Goal: Task Accomplishment & Management: Manage account settings

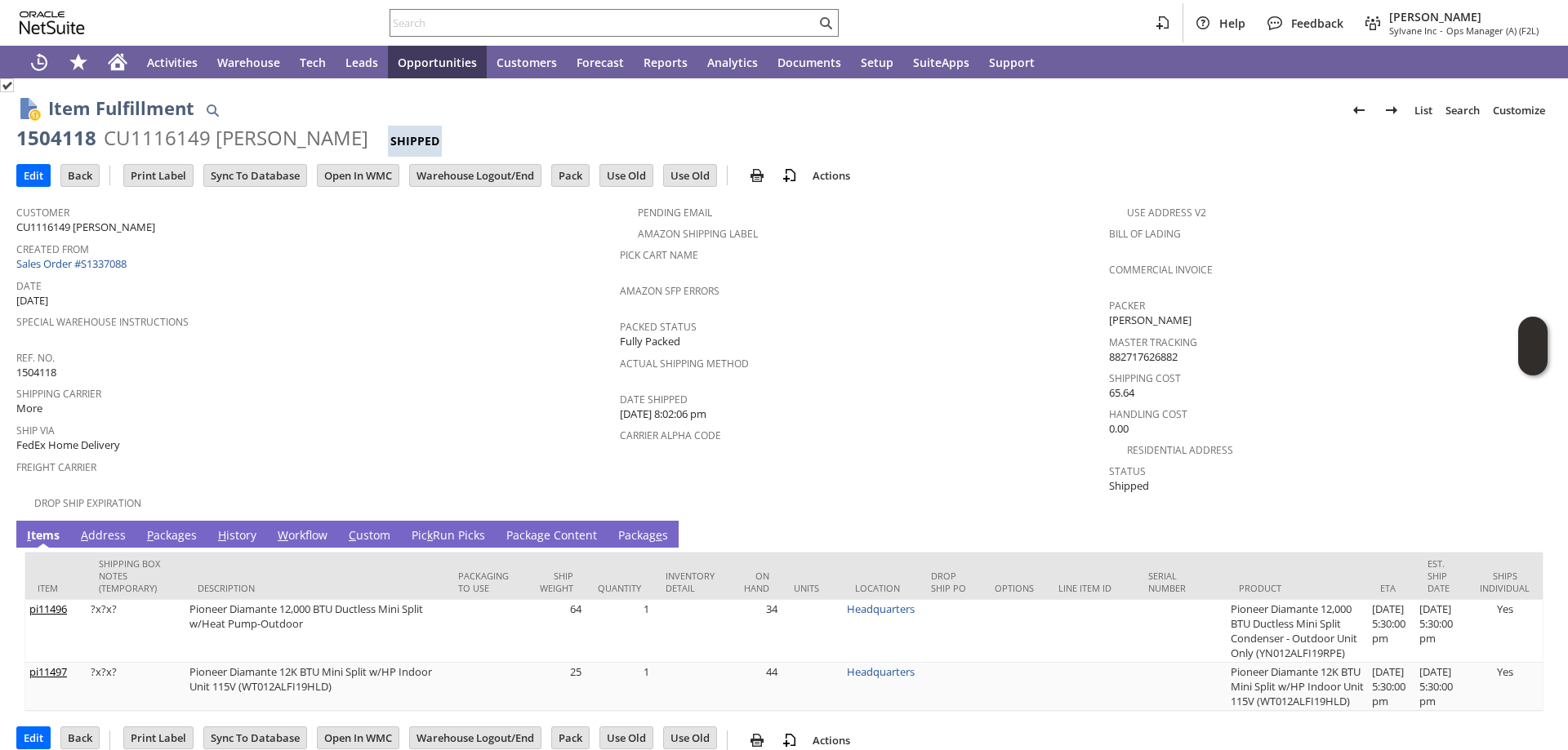
scroll to position [40, 0]
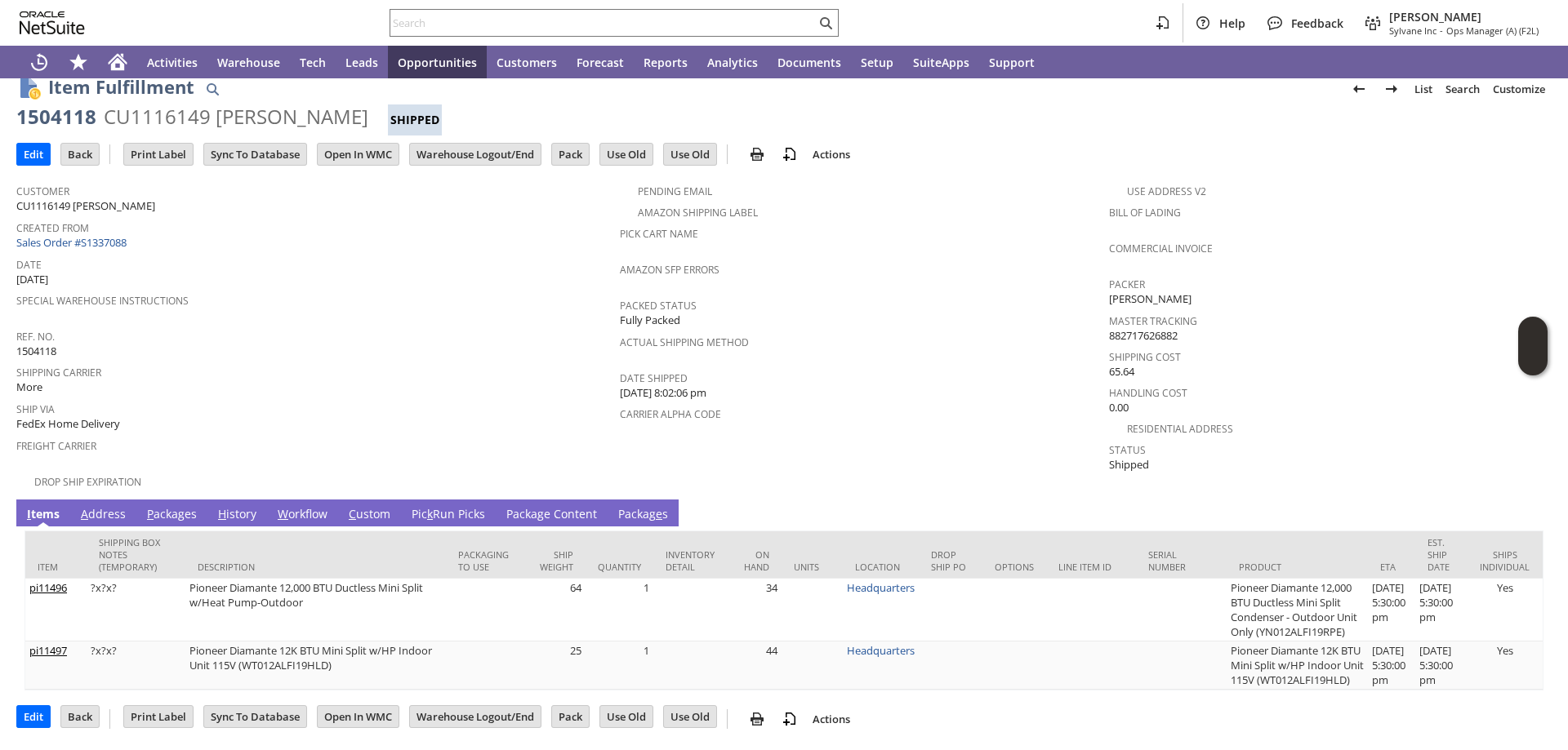
click at [518, 506] on link "Packa g e Content" at bounding box center [552, 514] width 99 height 18
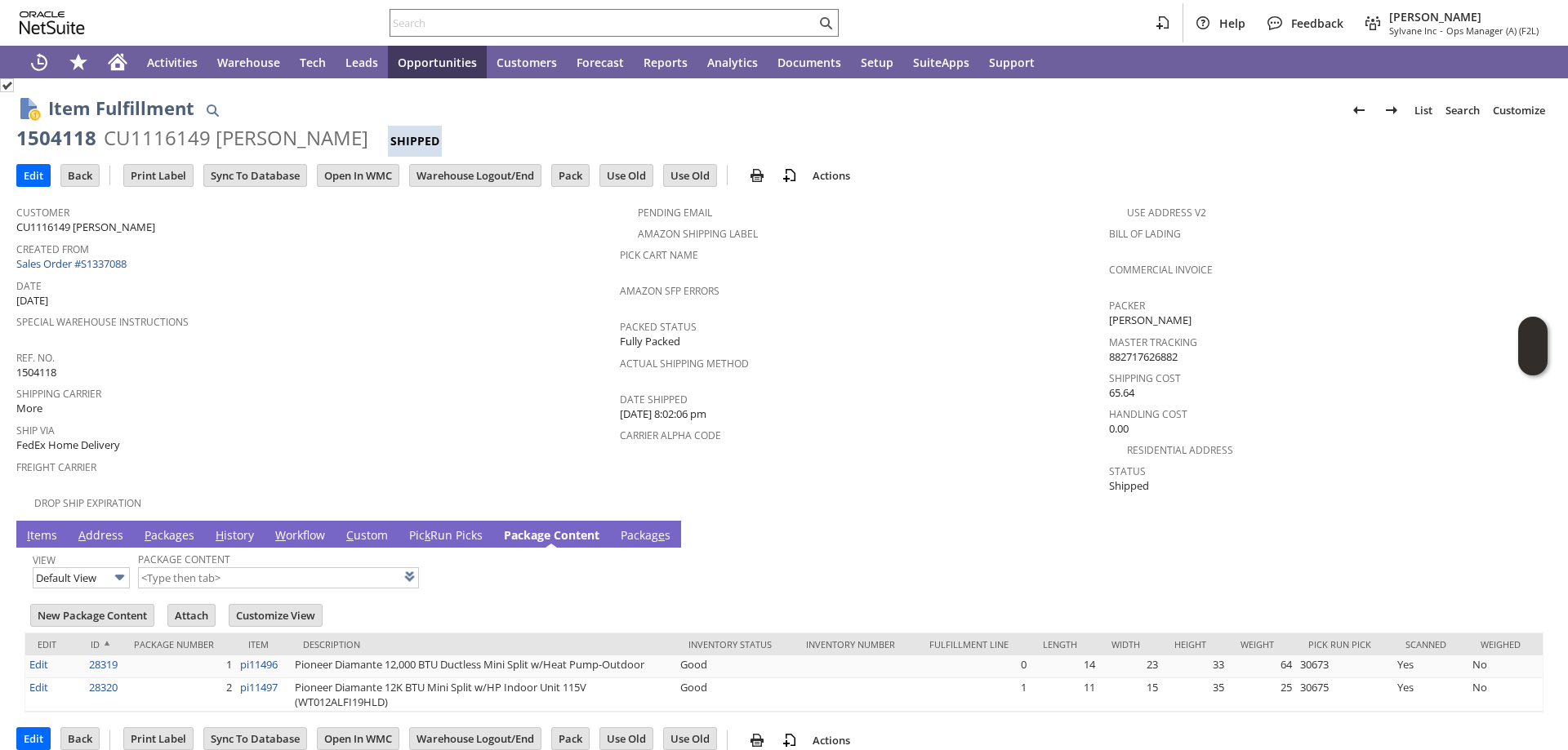
scroll to position [0, 0]
click at [651, 529] on link "Packag e s" at bounding box center [645, 536] width 58 height 18
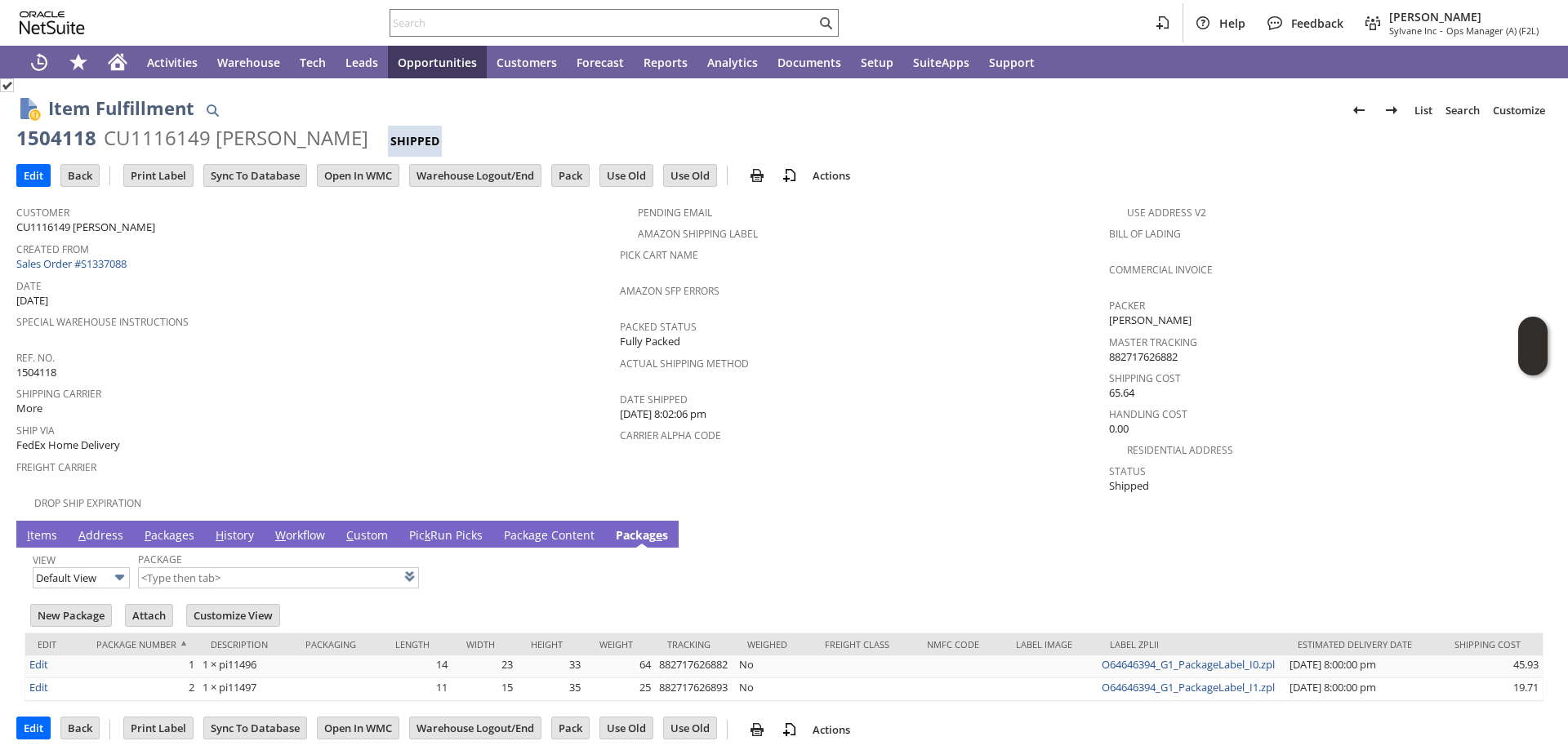
click at [103, 528] on link "A ddress" at bounding box center [100, 536] width 53 height 18
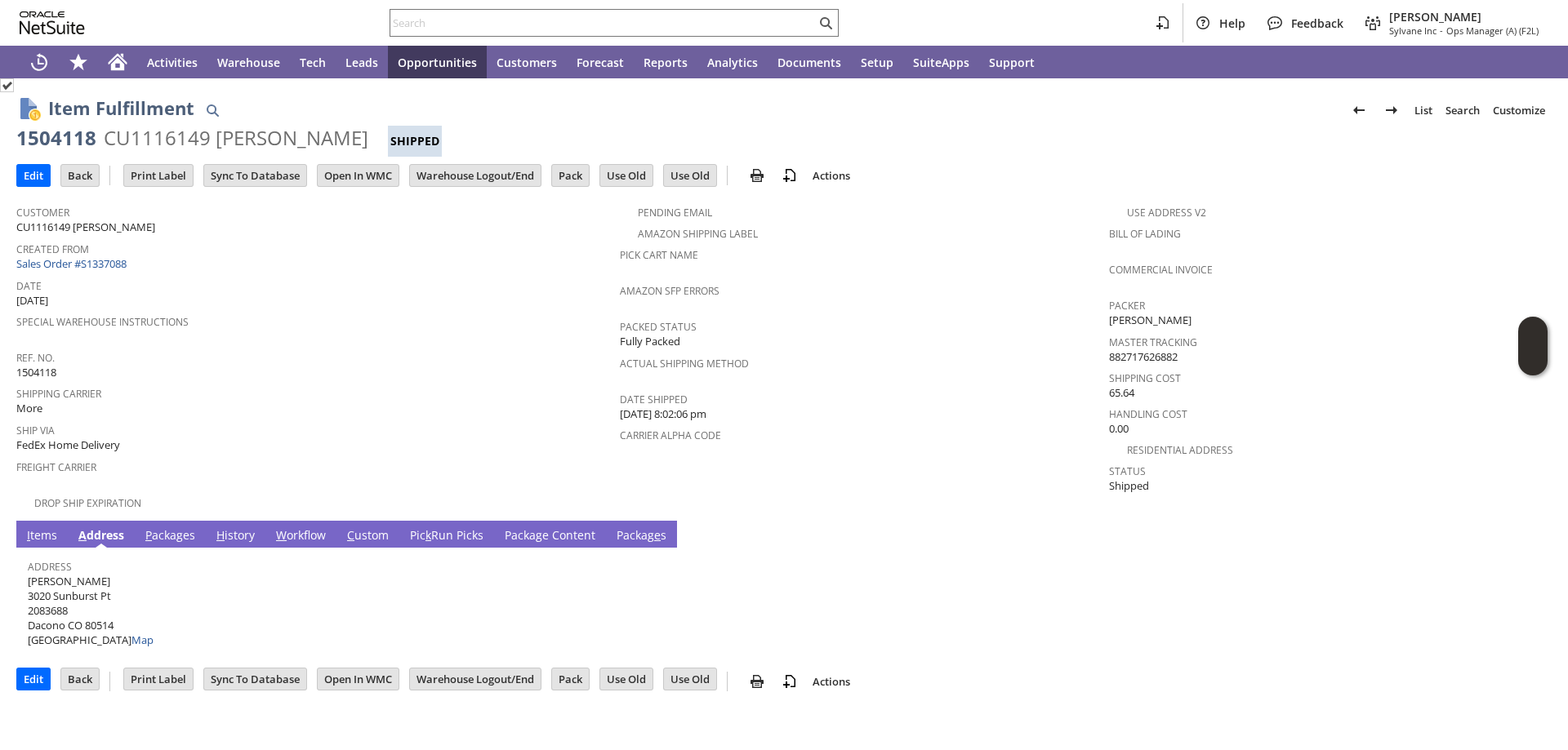
click at [446, 528] on link "Pic k Run Picks" at bounding box center [446, 536] width 82 height 18
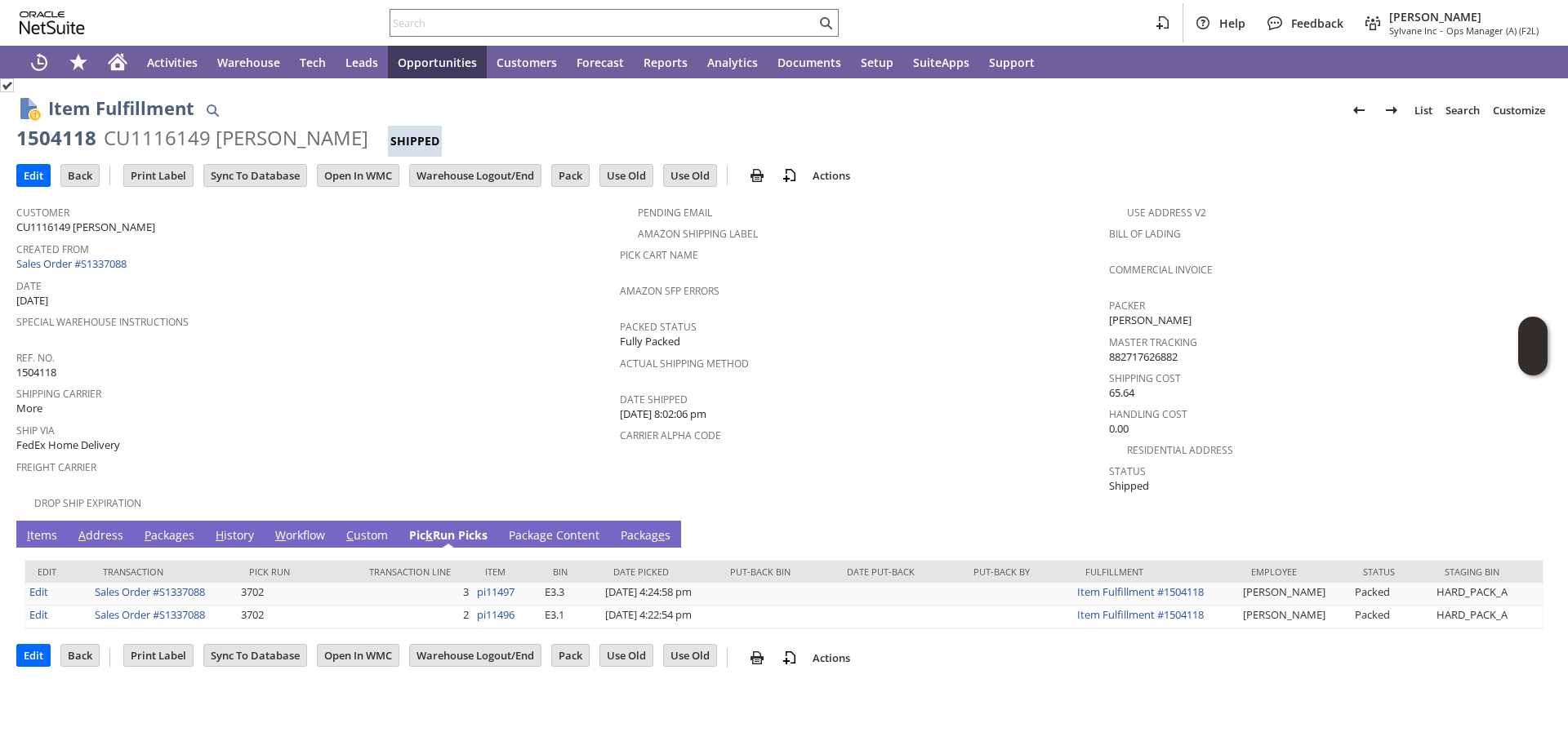
click at [634, 528] on link "Packag e s" at bounding box center [645, 536] width 58 height 18
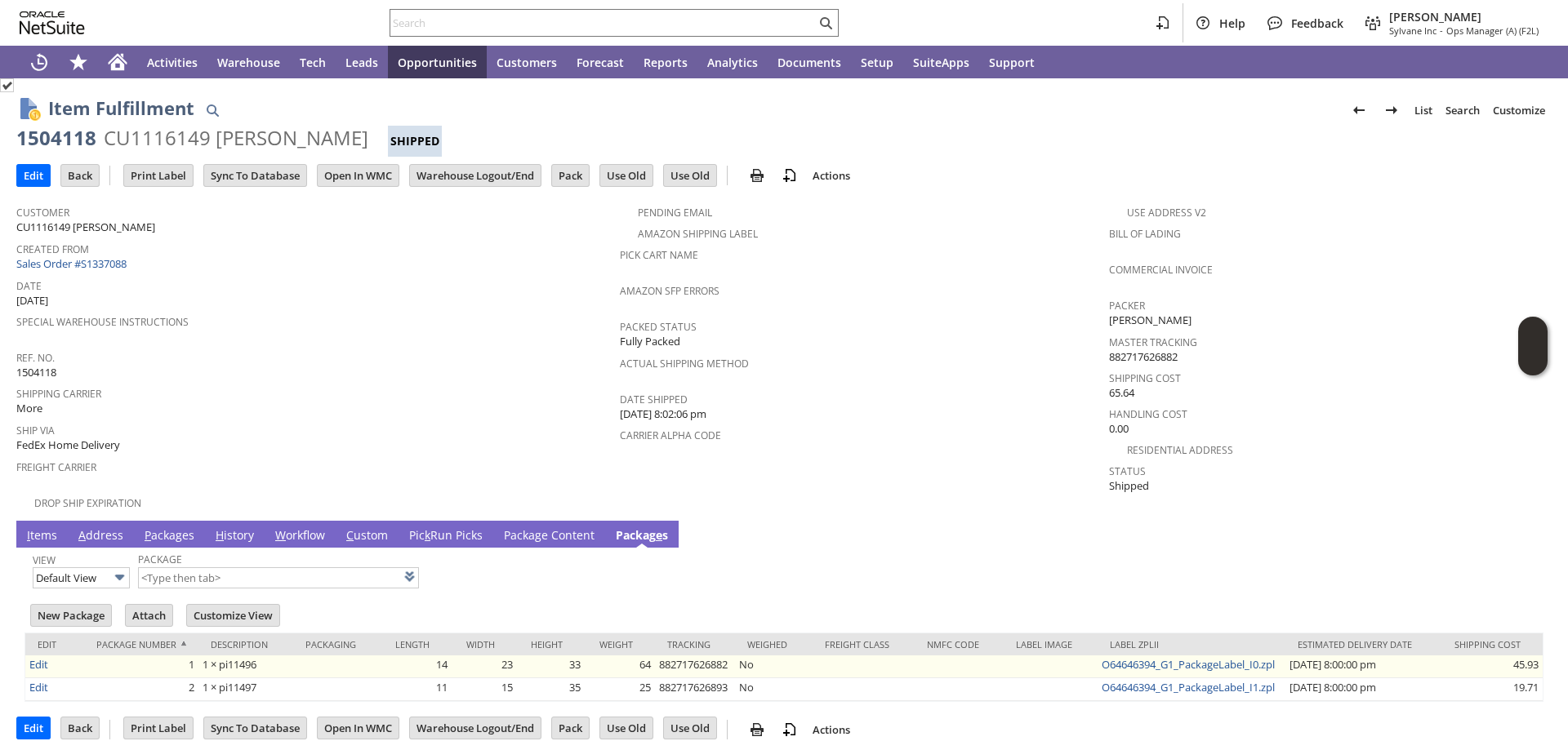
click at [697, 656] on td "882717626882" at bounding box center [695, 667] width 80 height 23
copy td "882717626882"
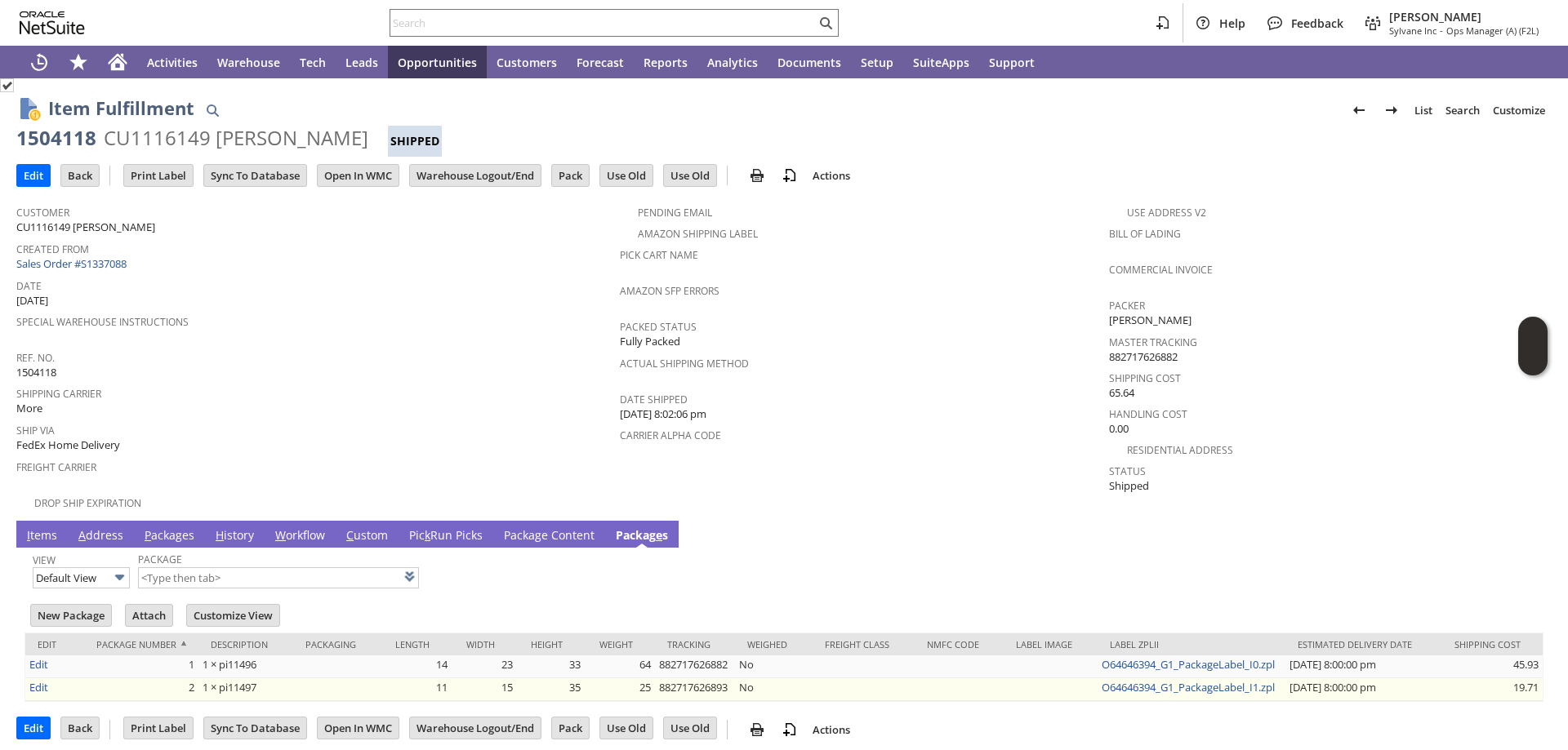
click at [693, 680] on td "882717626893" at bounding box center [695, 689] width 80 height 23
copy td "882717626893"
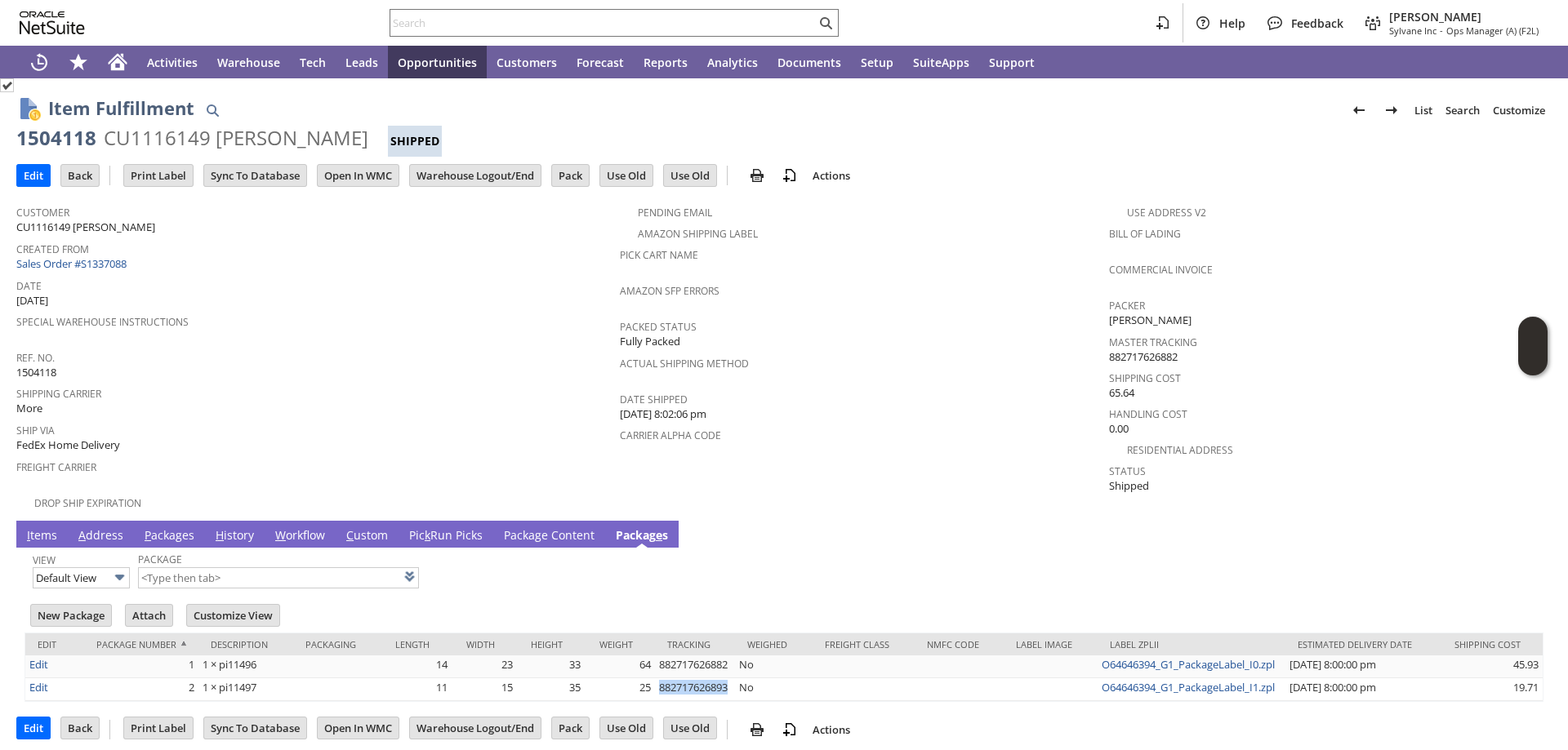
click at [109, 528] on link "A ddress" at bounding box center [100, 536] width 53 height 18
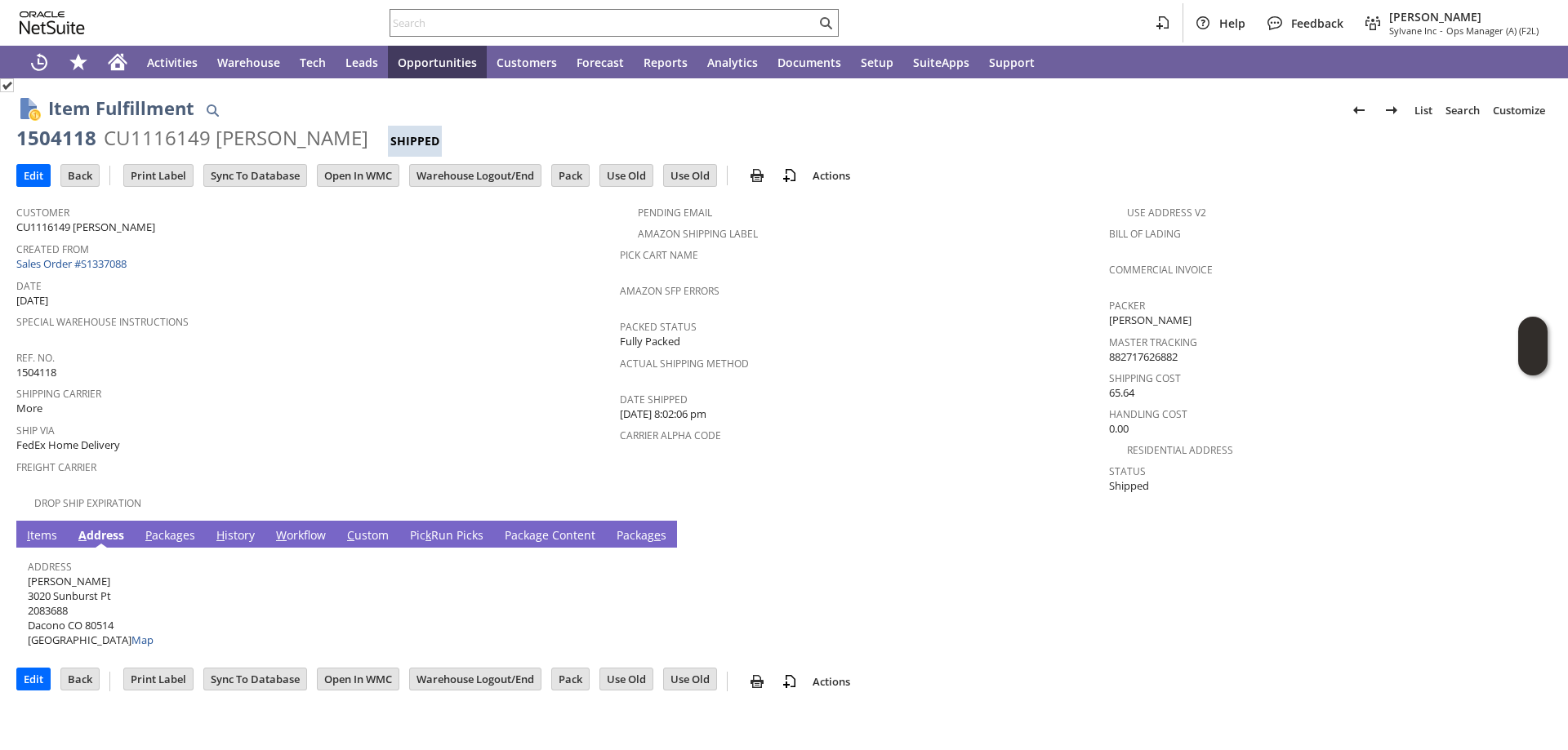
click at [654, 528] on span "e" at bounding box center [658, 535] width 7 height 15
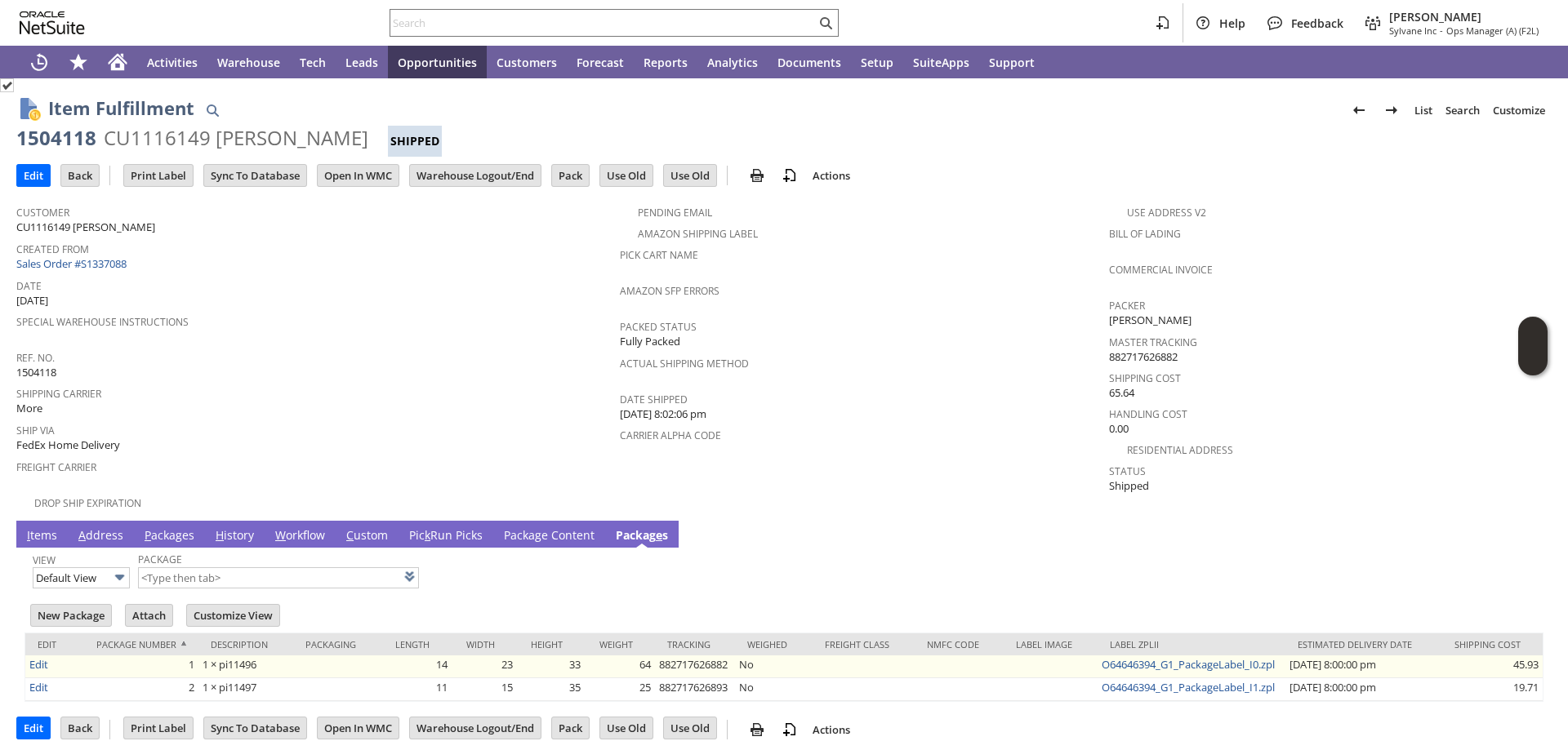
click at [700, 657] on td "882717626882" at bounding box center [695, 667] width 80 height 23
copy td "882717626882"
click at [505, 275] on span "Date" at bounding box center [313, 284] width 595 height 19
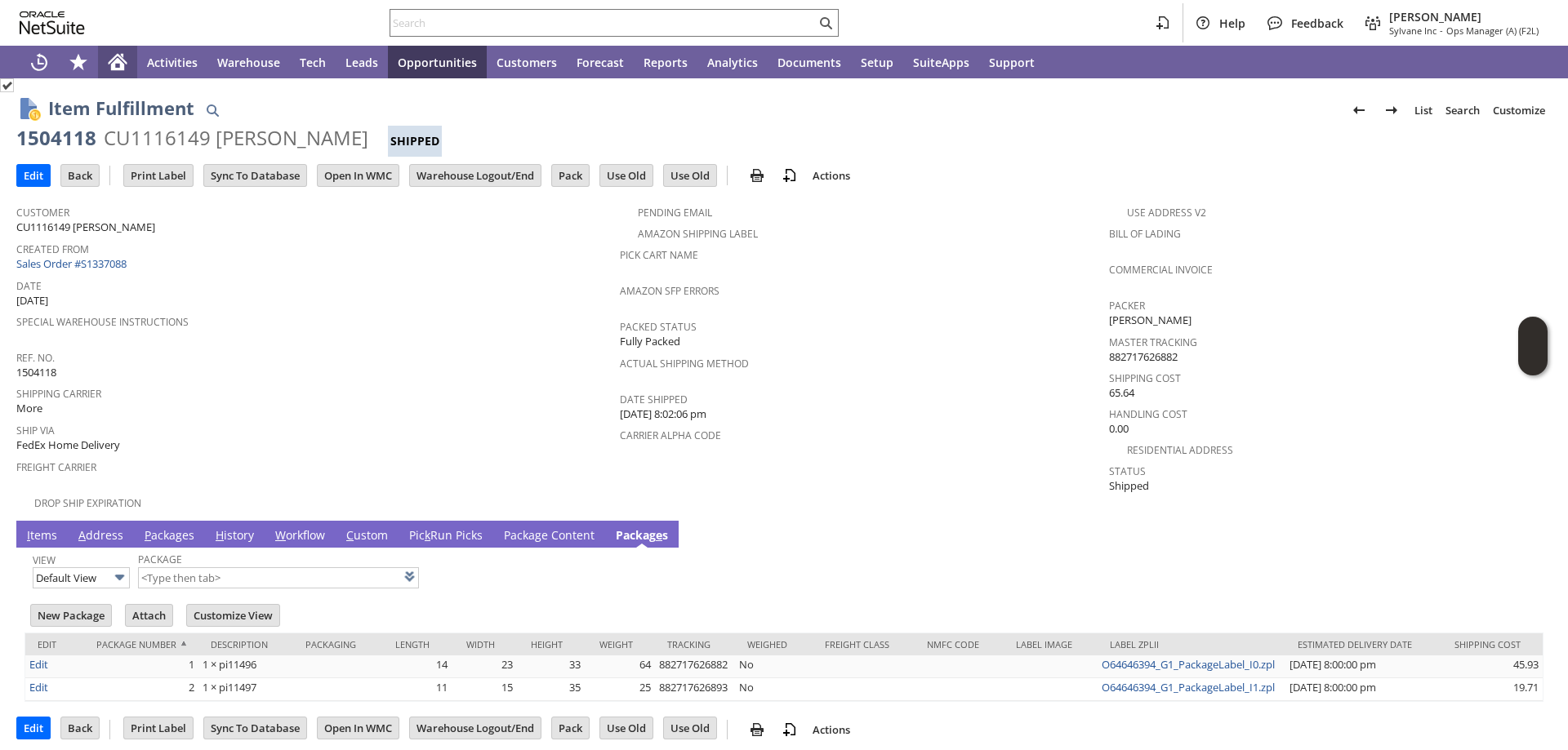
click at [122, 56] on icon "Home" at bounding box center [122, 56] width 3 height 4
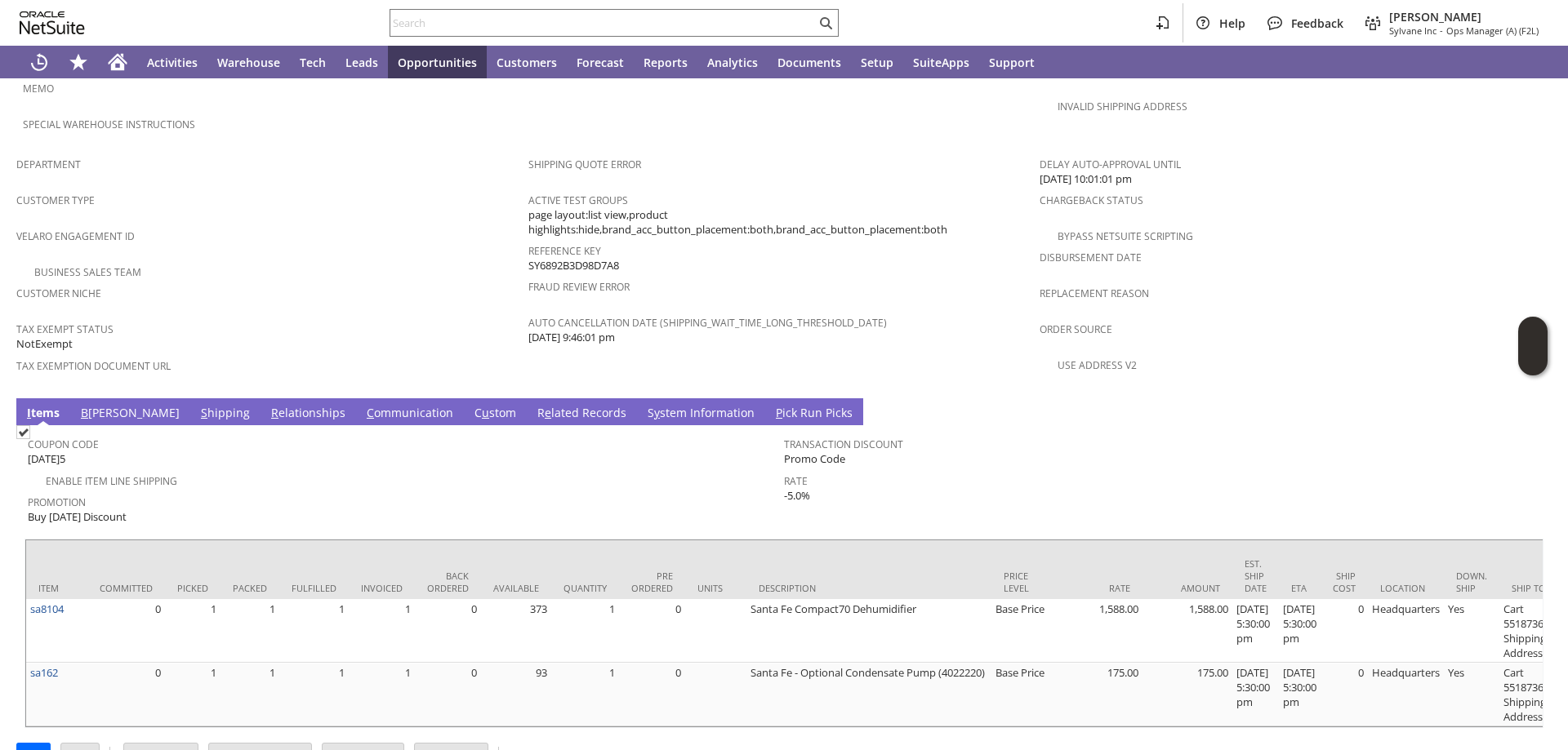
scroll to position [976, 0]
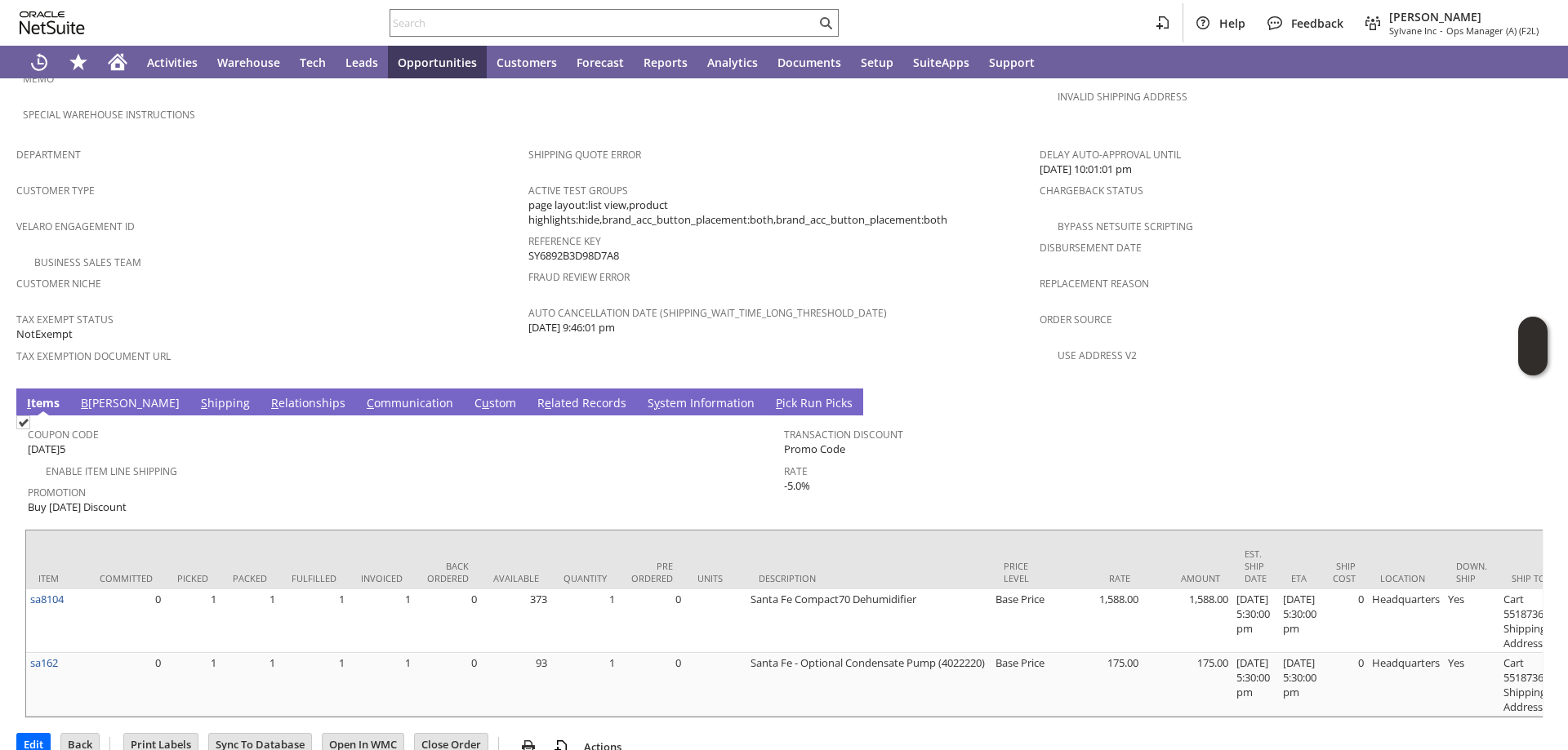
click at [197, 395] on link "S hipping" at bounding box center [226, 403] width 57 height 18
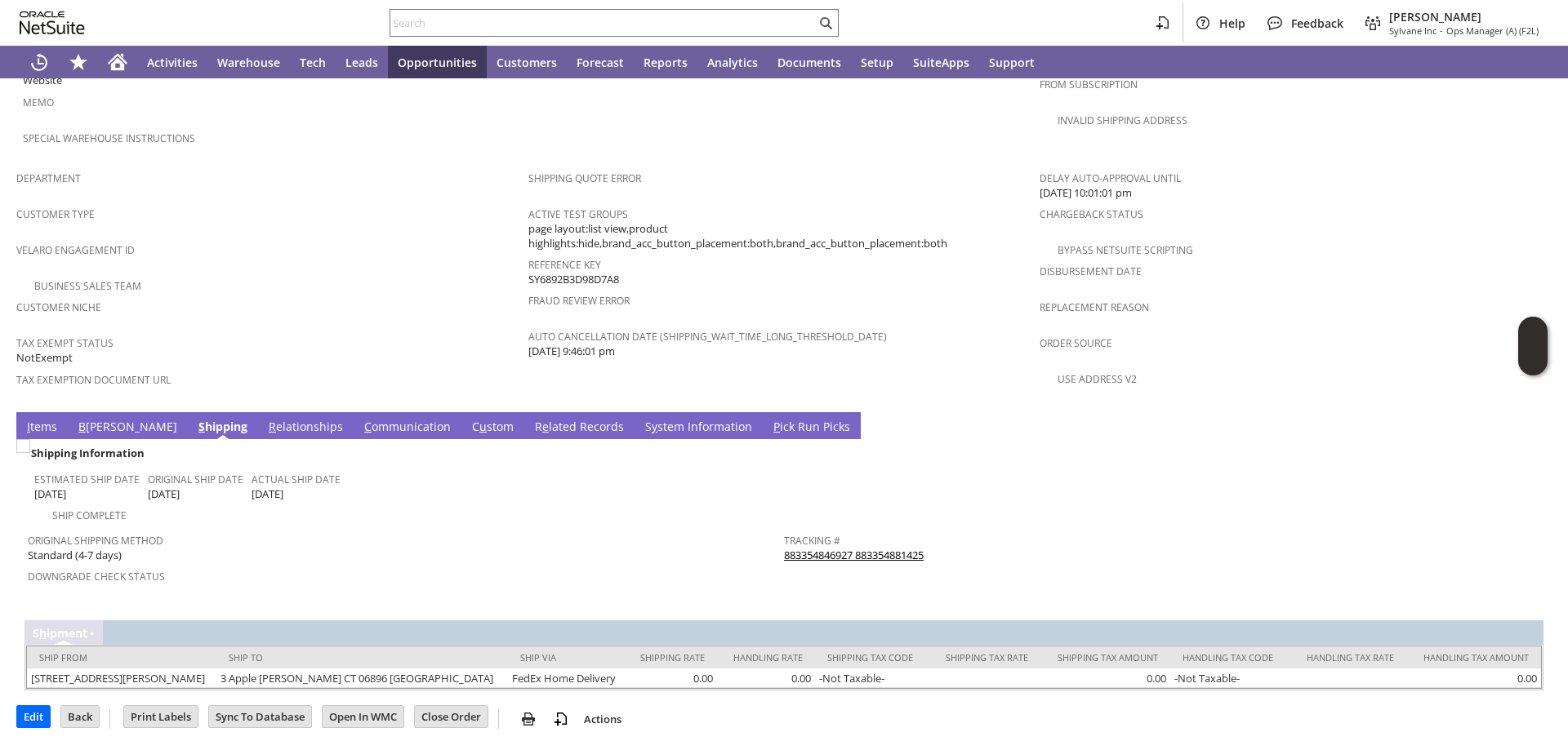
scroll to position [939, 0]
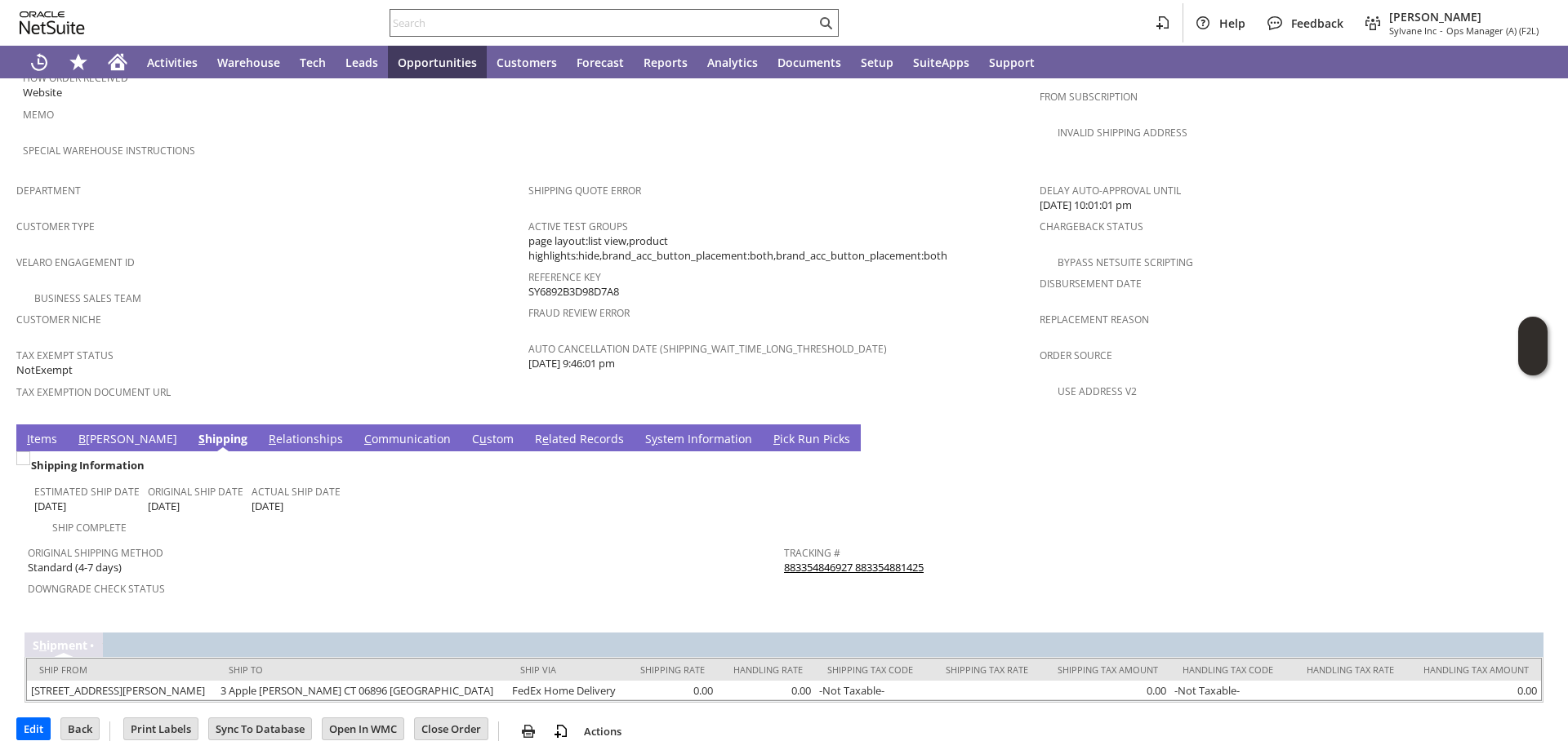
click at [440, 20] on input "text" at bounding box center [603, 23] width 425 height 19
paste input "S1345881"
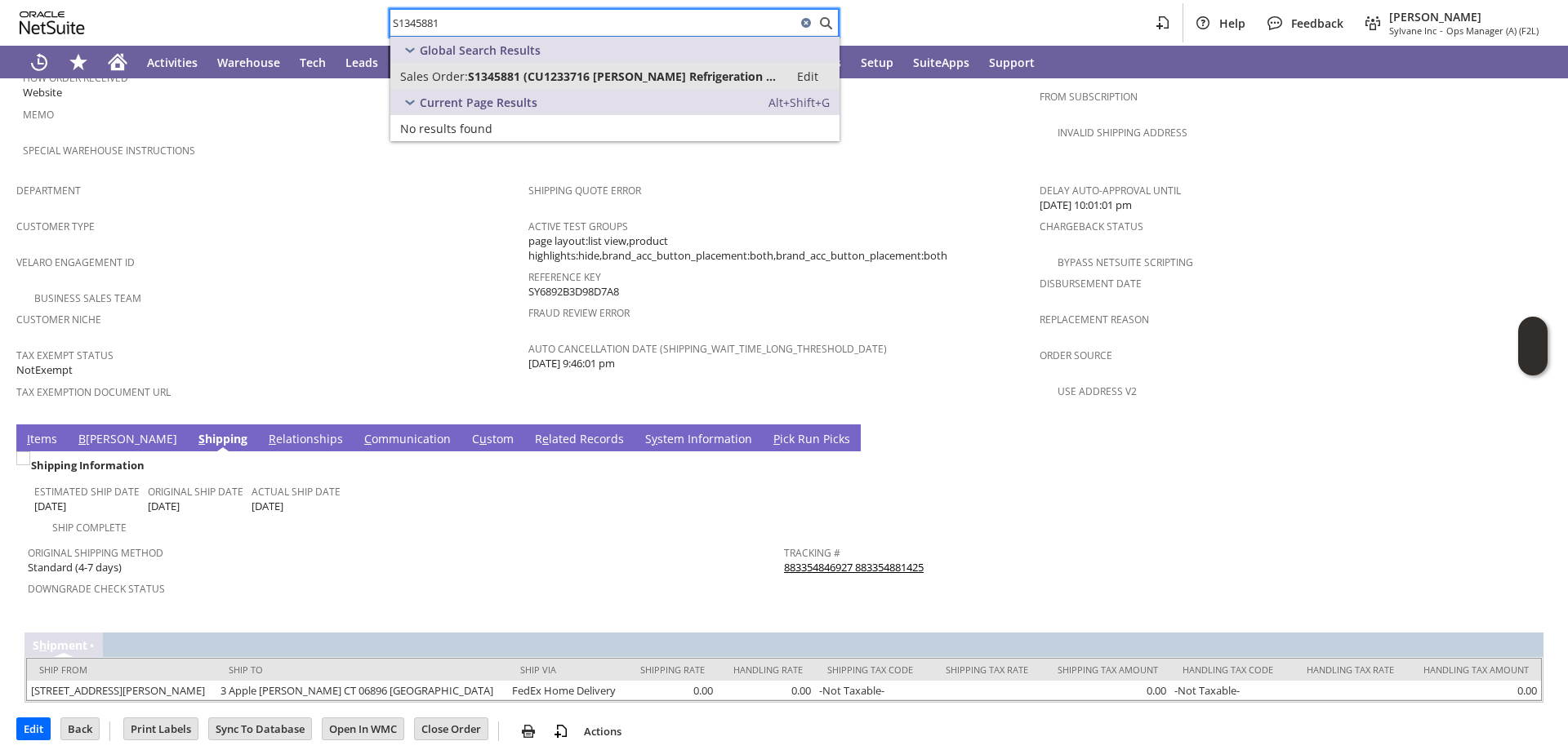
type input "S1345881"
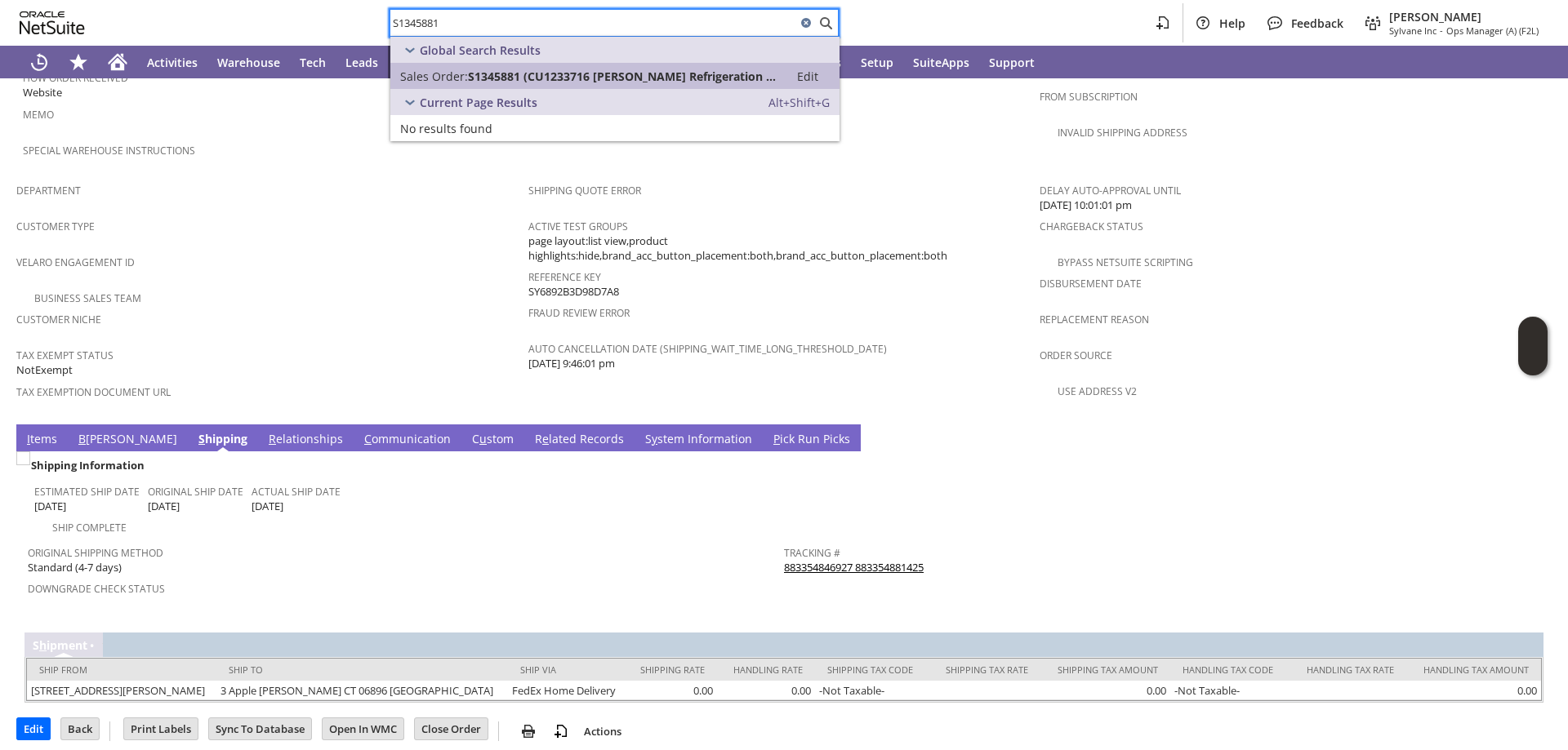
click at [471, 74] on span "S1345881 (CU1233716 Hyett Refrigeration LLC)" at bounding box center [624, 76] width 312 height 15
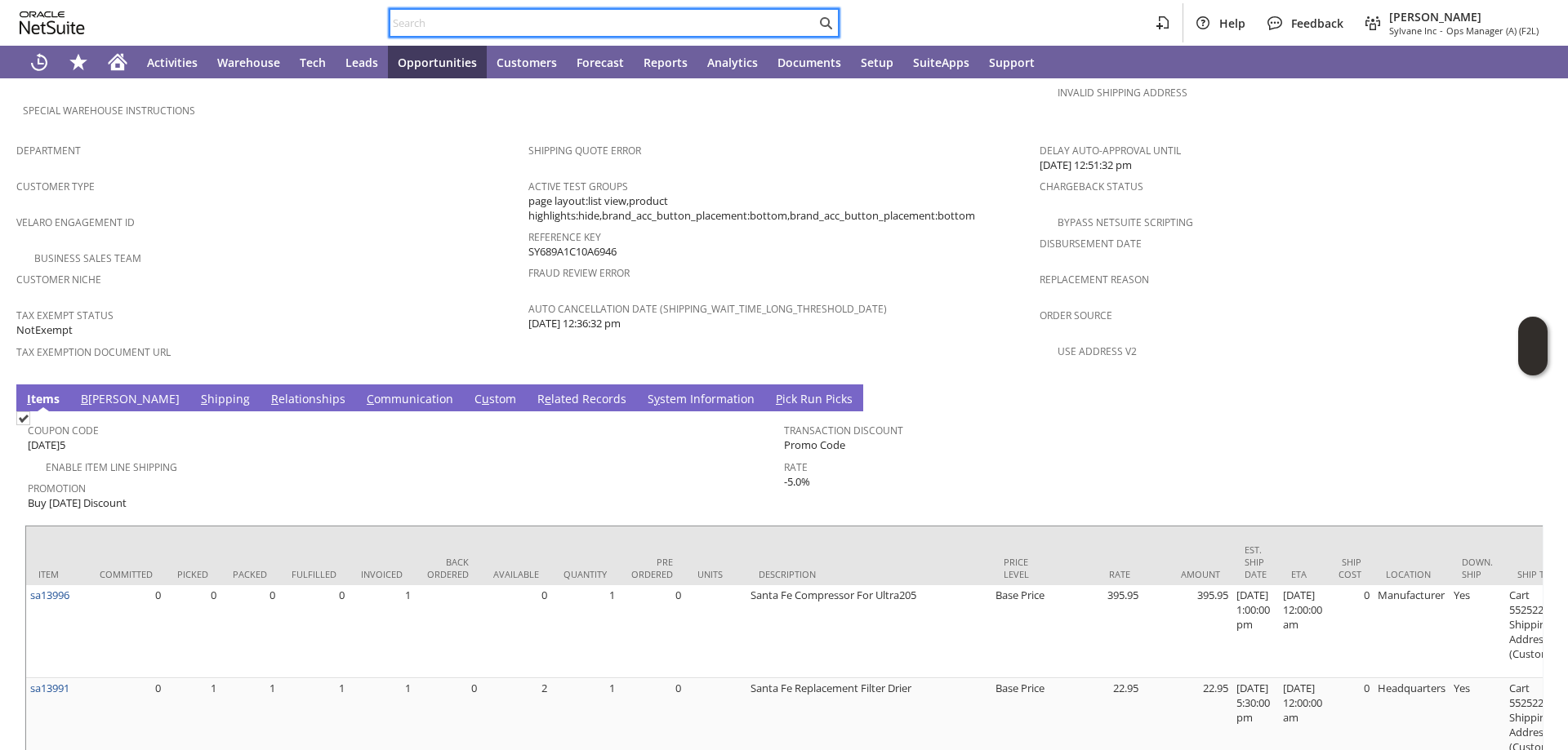
click at [456, 24] on input "text" at bounding box center [603, 23] width 425 height 19
type input "i"
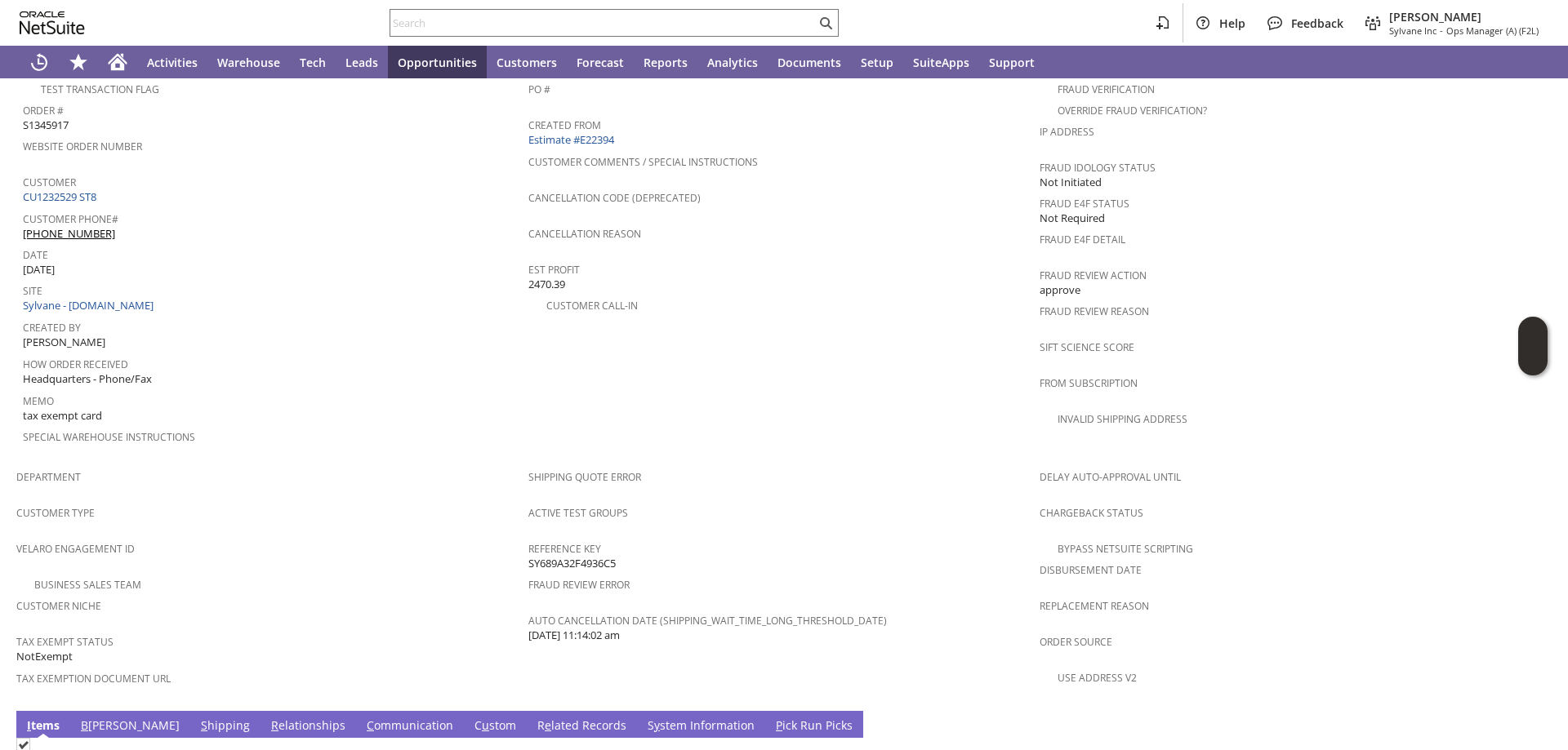
scroll to position [897, 0]
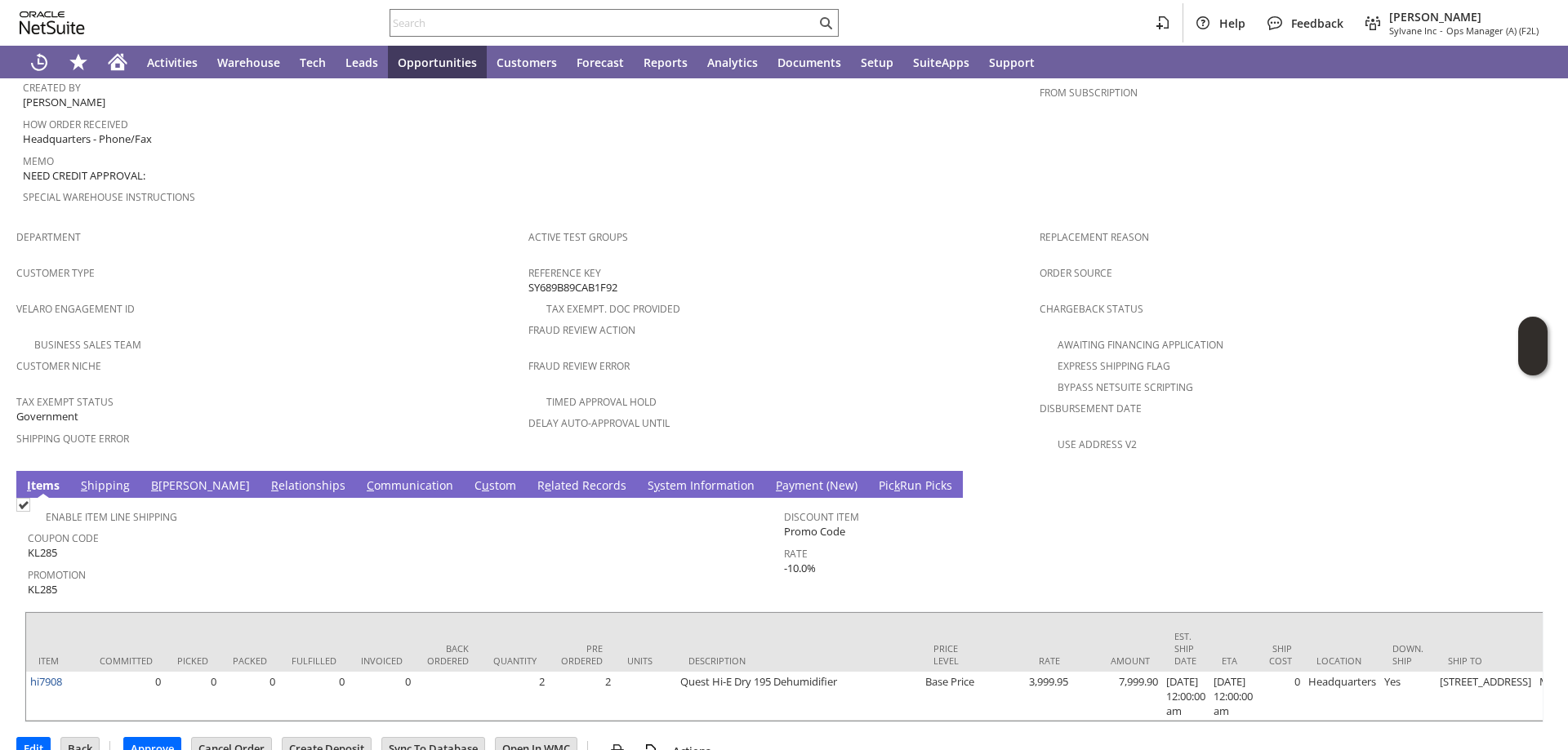
scroll to position [836, 0]
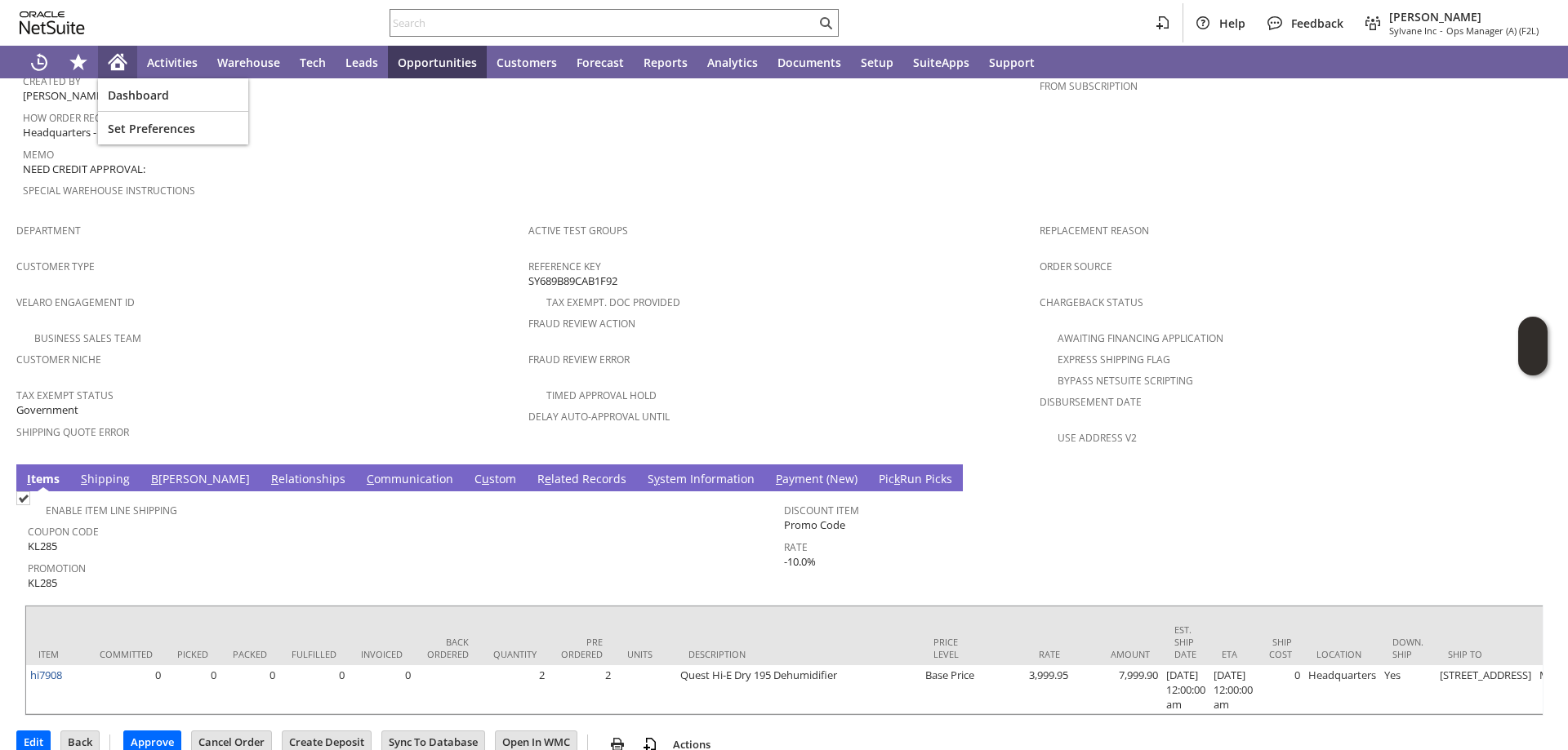
click at [117, 64] on icon "Home" at bounding box center [118, 64] width 13 height 13
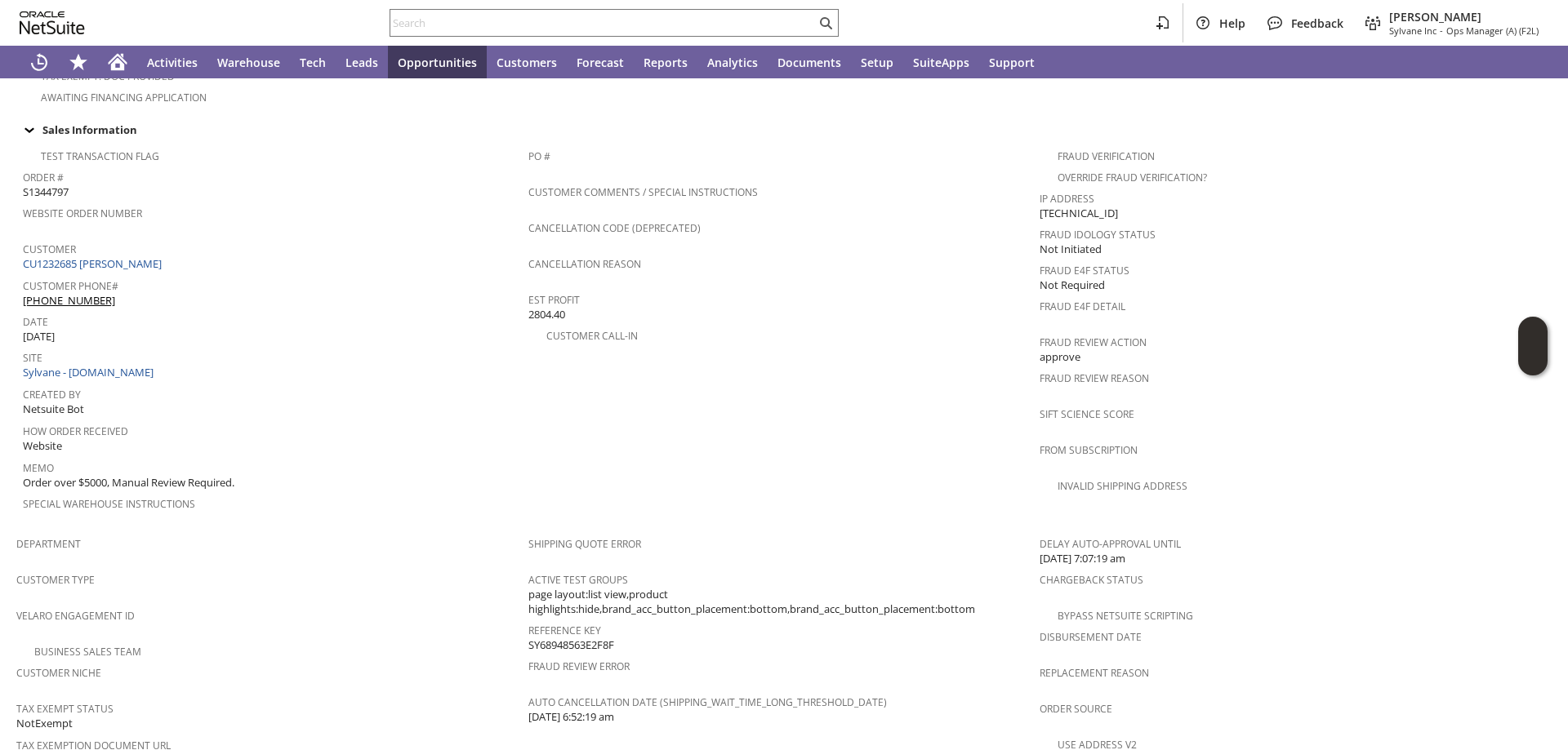
scroll to position [585, 0]
click at [67, 185] on span "S1344797" at bounding box center [45, 193] width 45 height 15
copy span "S1344797"
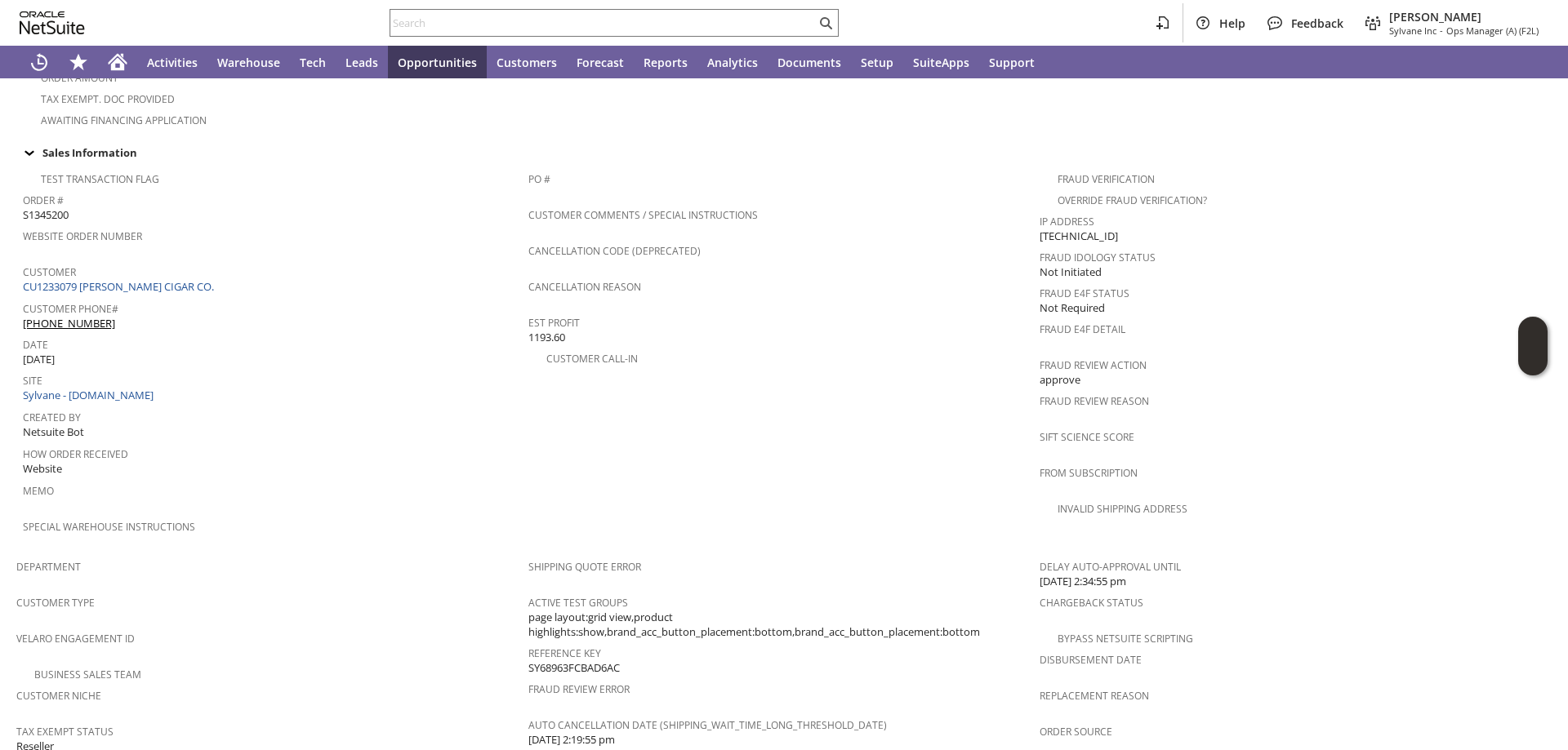
scroll to position [503, 0]
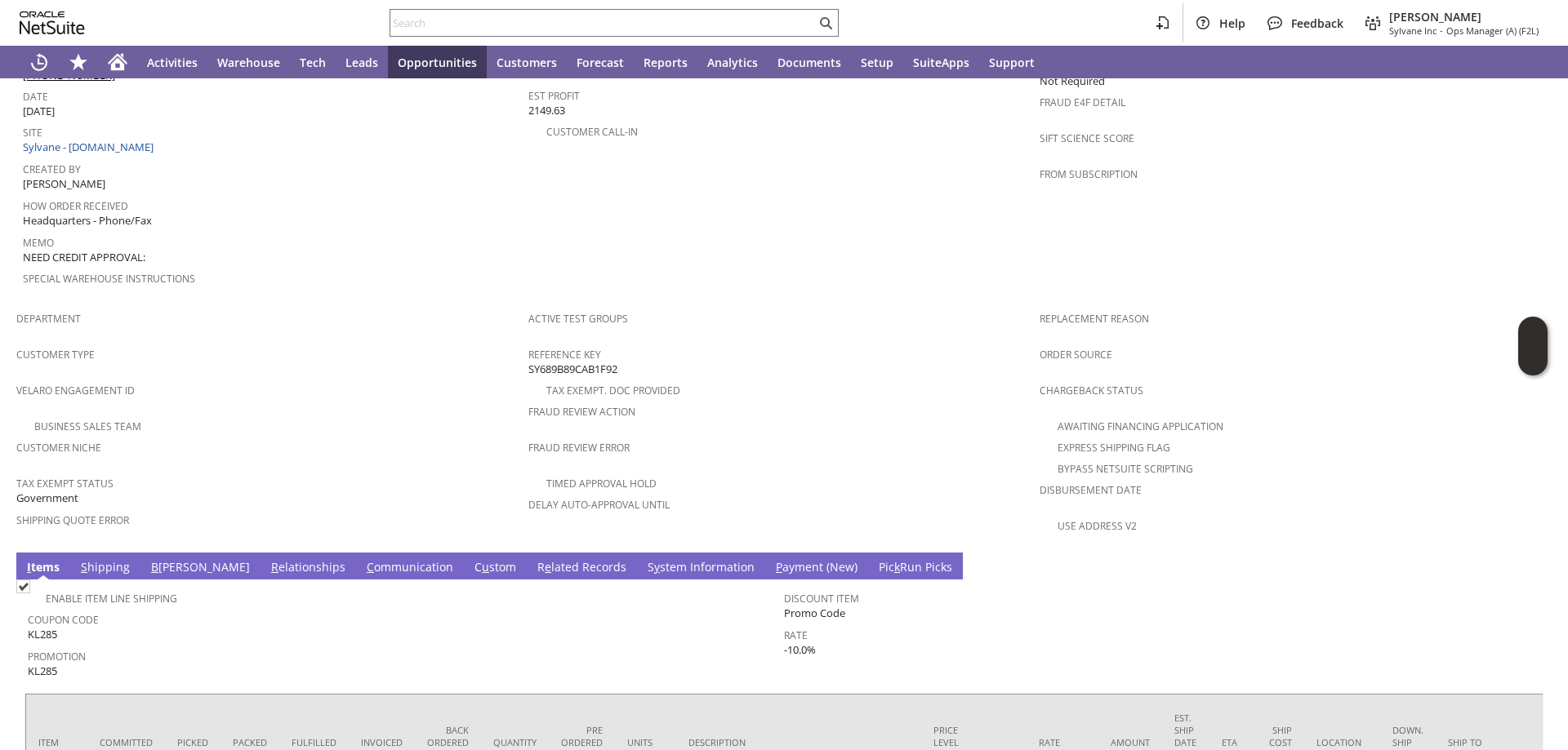
scroll to position [836, 0]
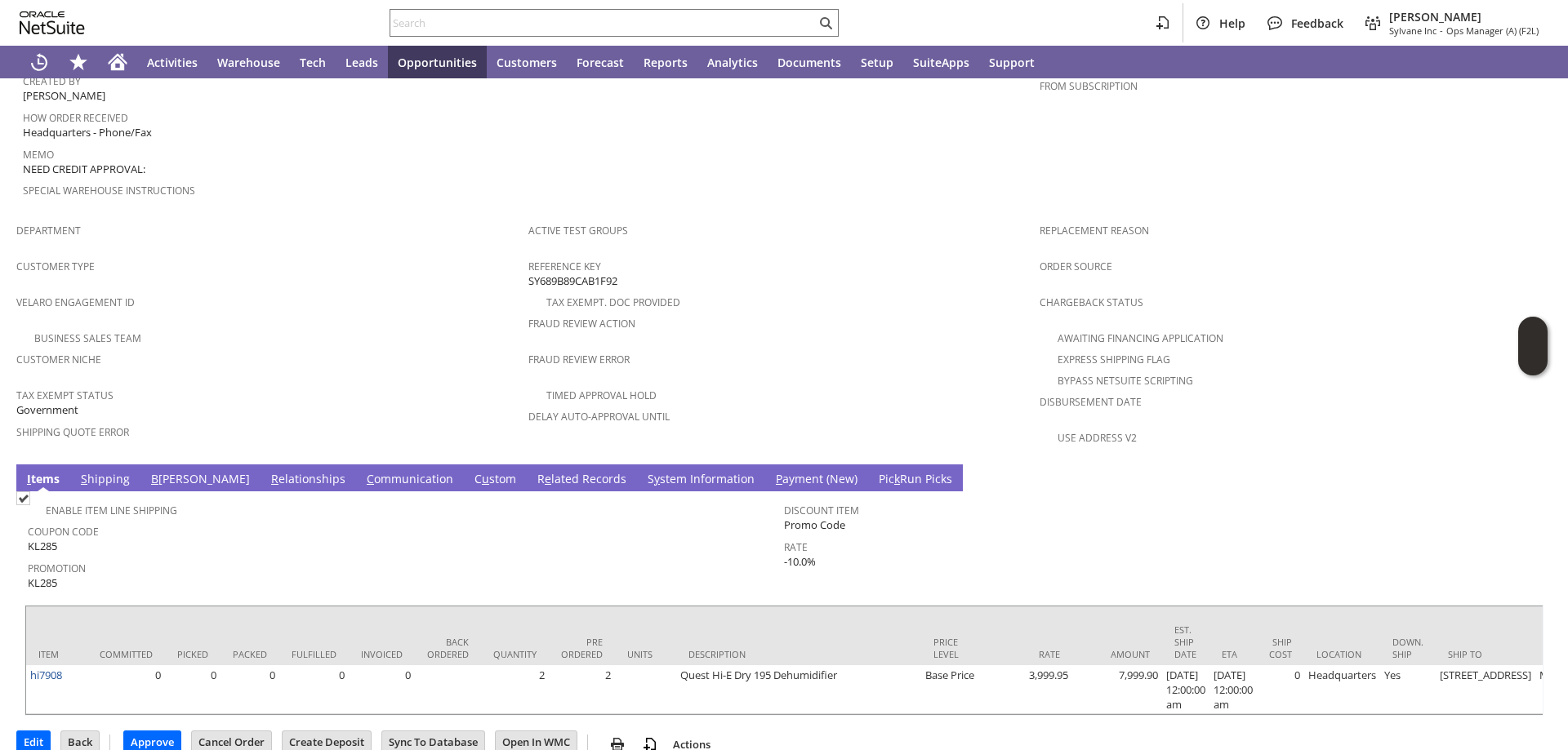
click at [109, 471] on link "S hipping" at bounding box center [105, 480] width 57 height 18
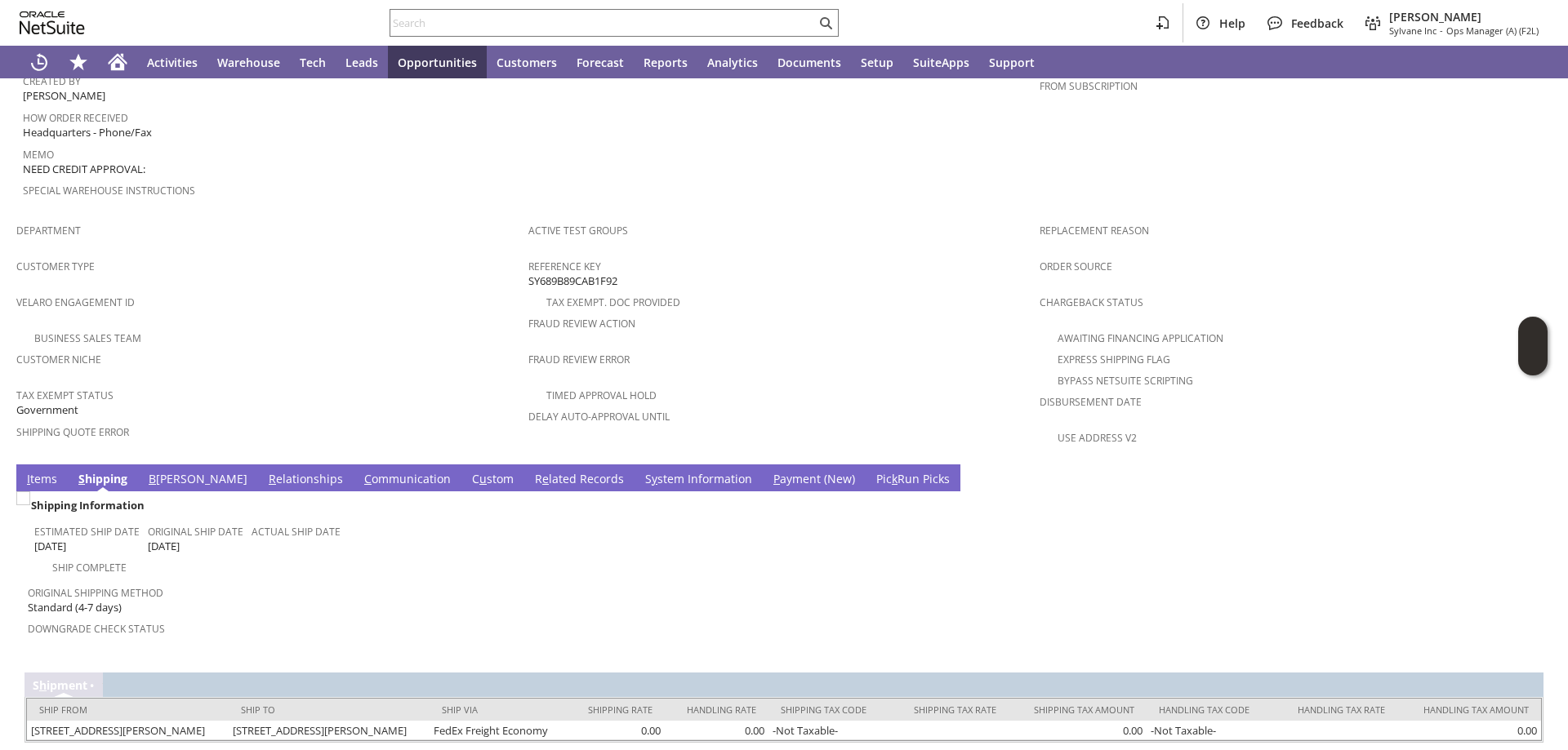
click at [161, 471] on link "B illing" at bounding box center [198, 480] width 107 height 18
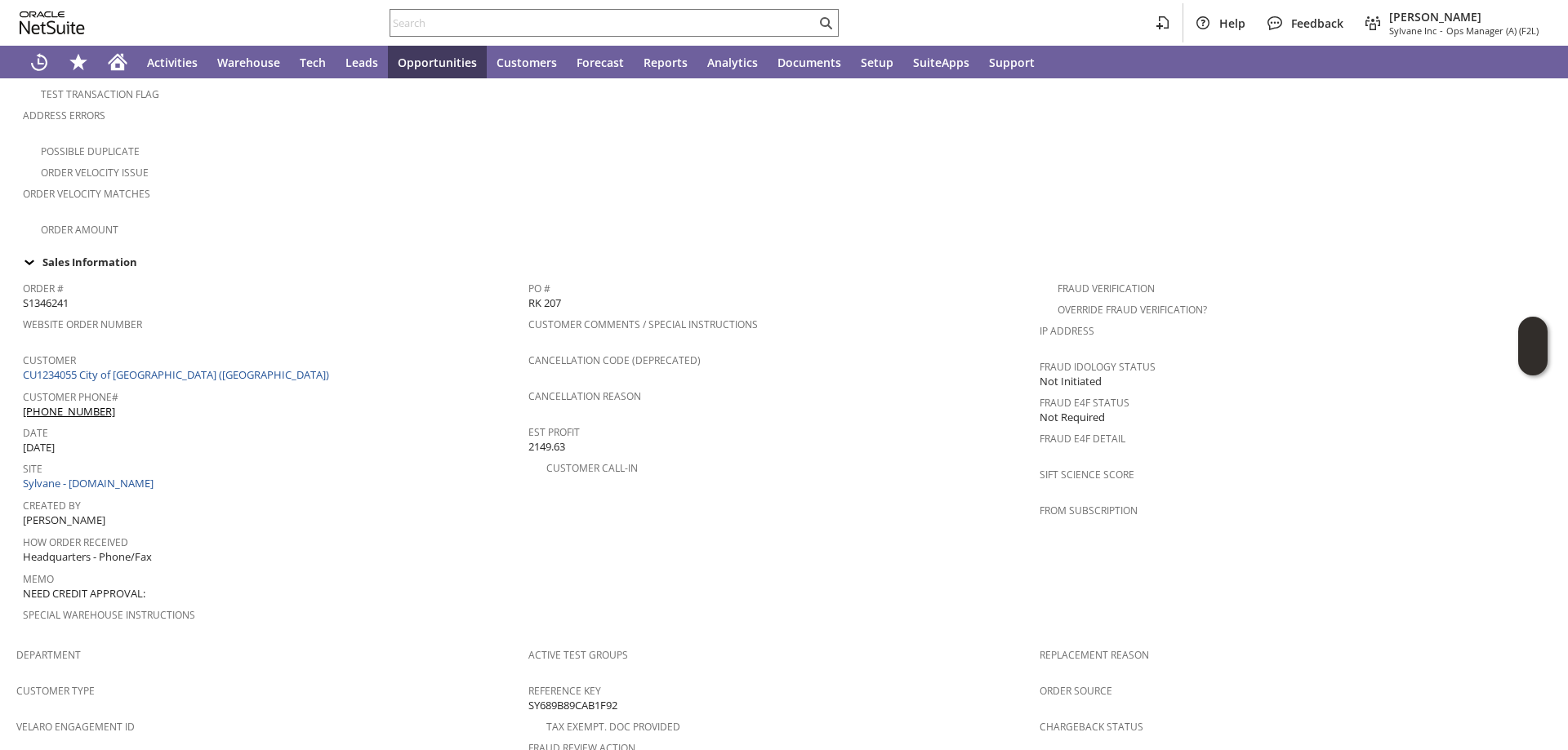
scroll to position [264, 0]
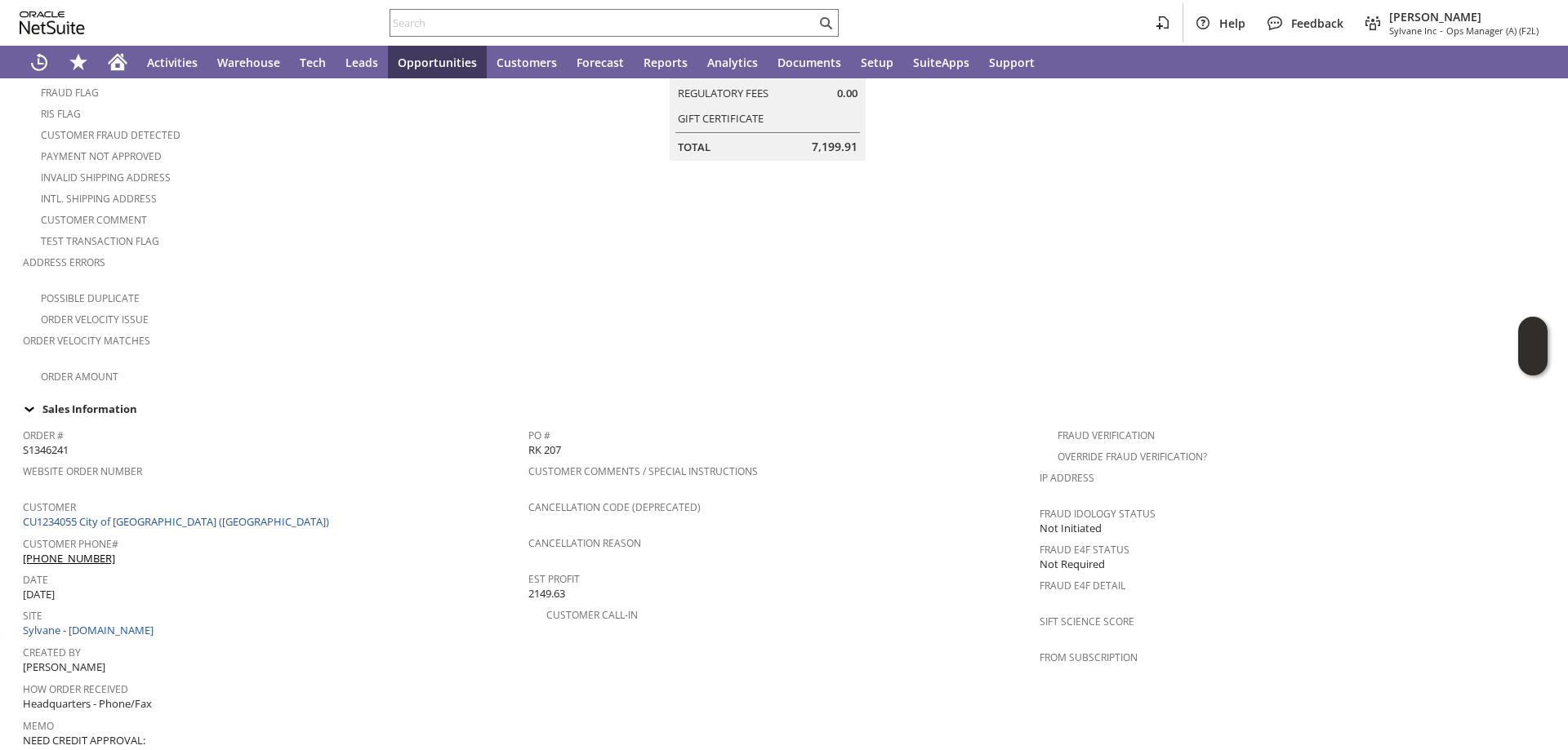
click at [47, 443] on span "S1346241" at bounding box center [45, 450] width 45 height 15
copy span "S1346241"
click at [124, 52] on icon "Home" at bounding box center [117, 61] width 19 height 19
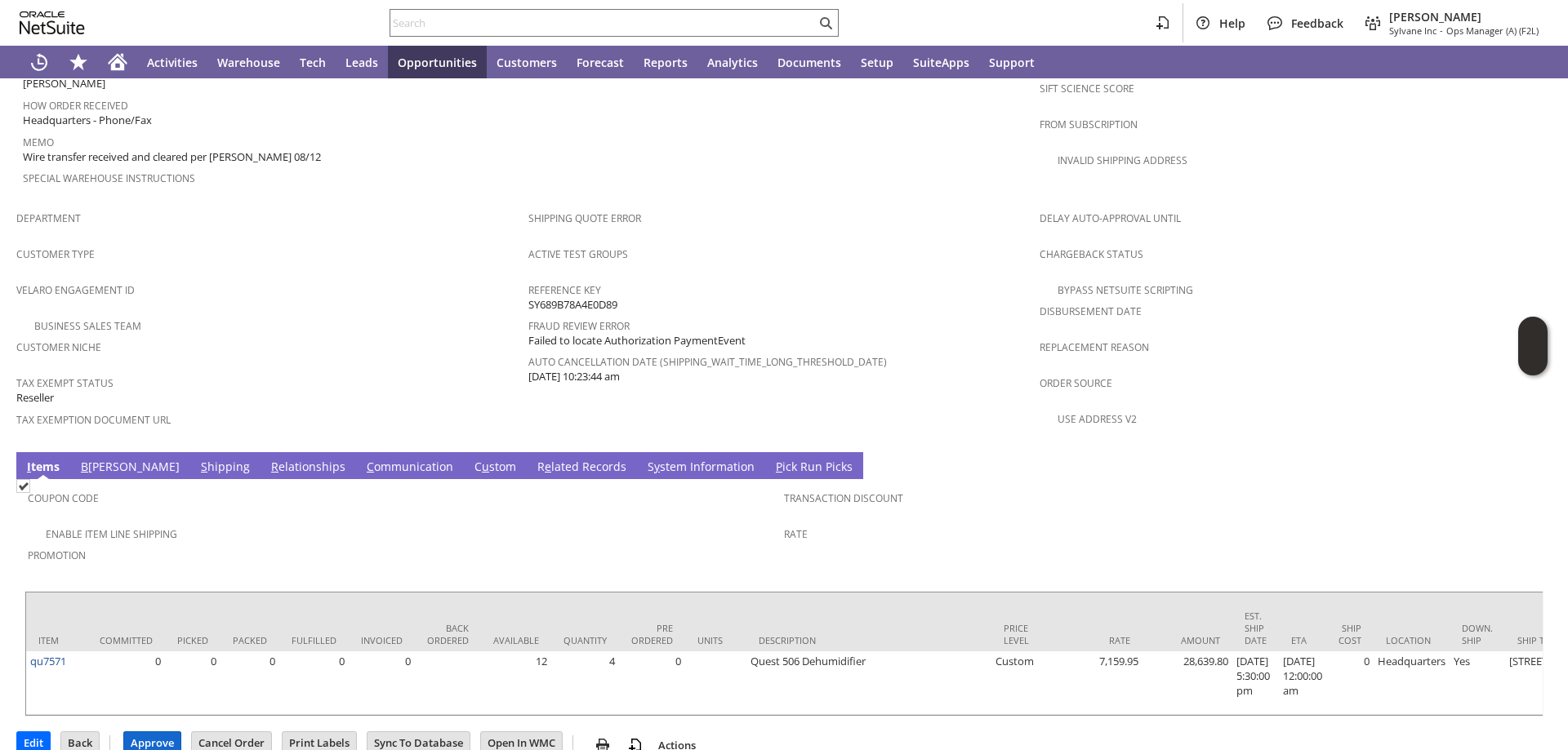
drag, startPoint x: 152, startPoint y: 715, endPoint x: 407, endPoint y: 529, distance: 315.6
click at [154, 732] on input "Approve" at bounding box center [152, 742] width 56 height 21
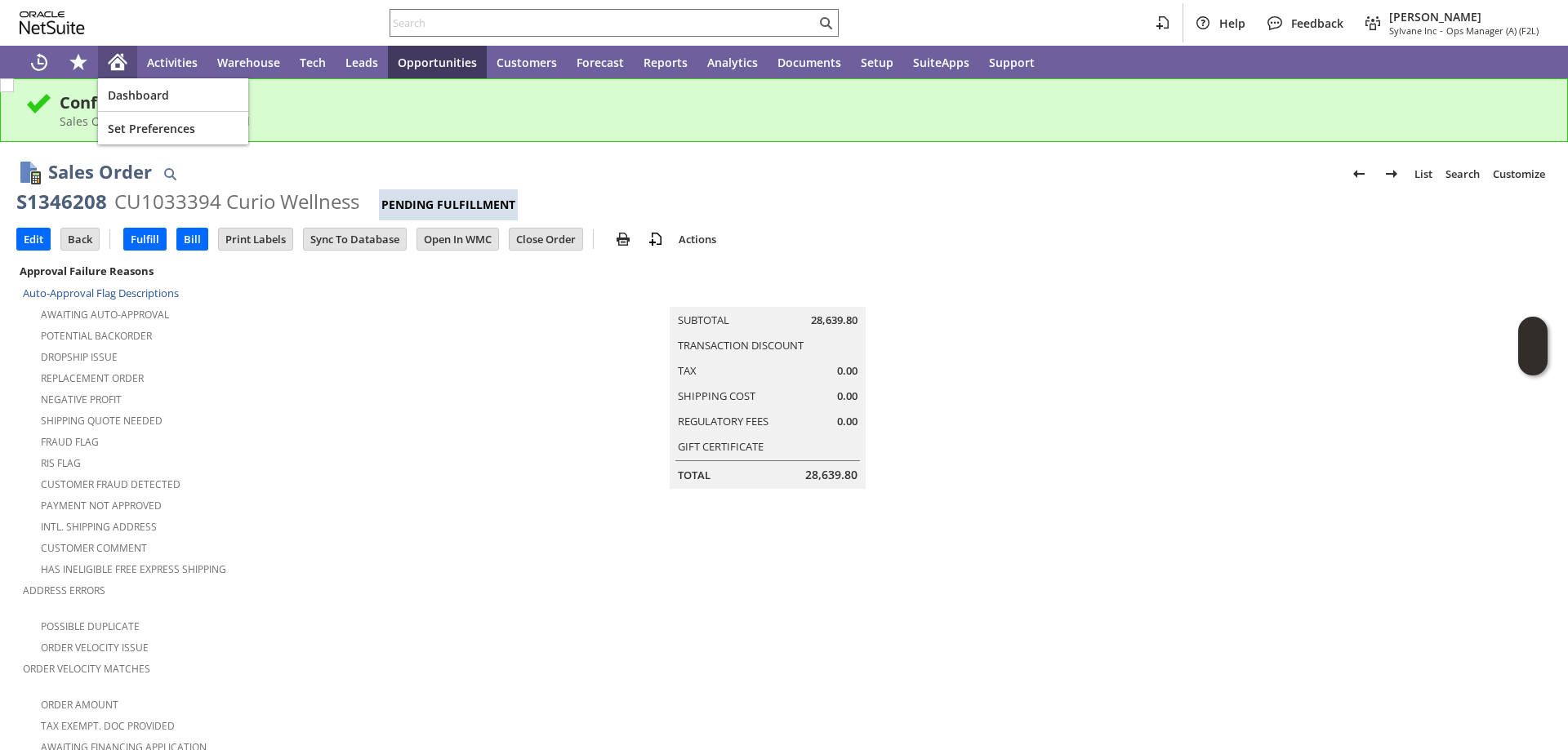
click at [120, 62] on icon "Home" at bounding box center [118, 64] width 13 height 13
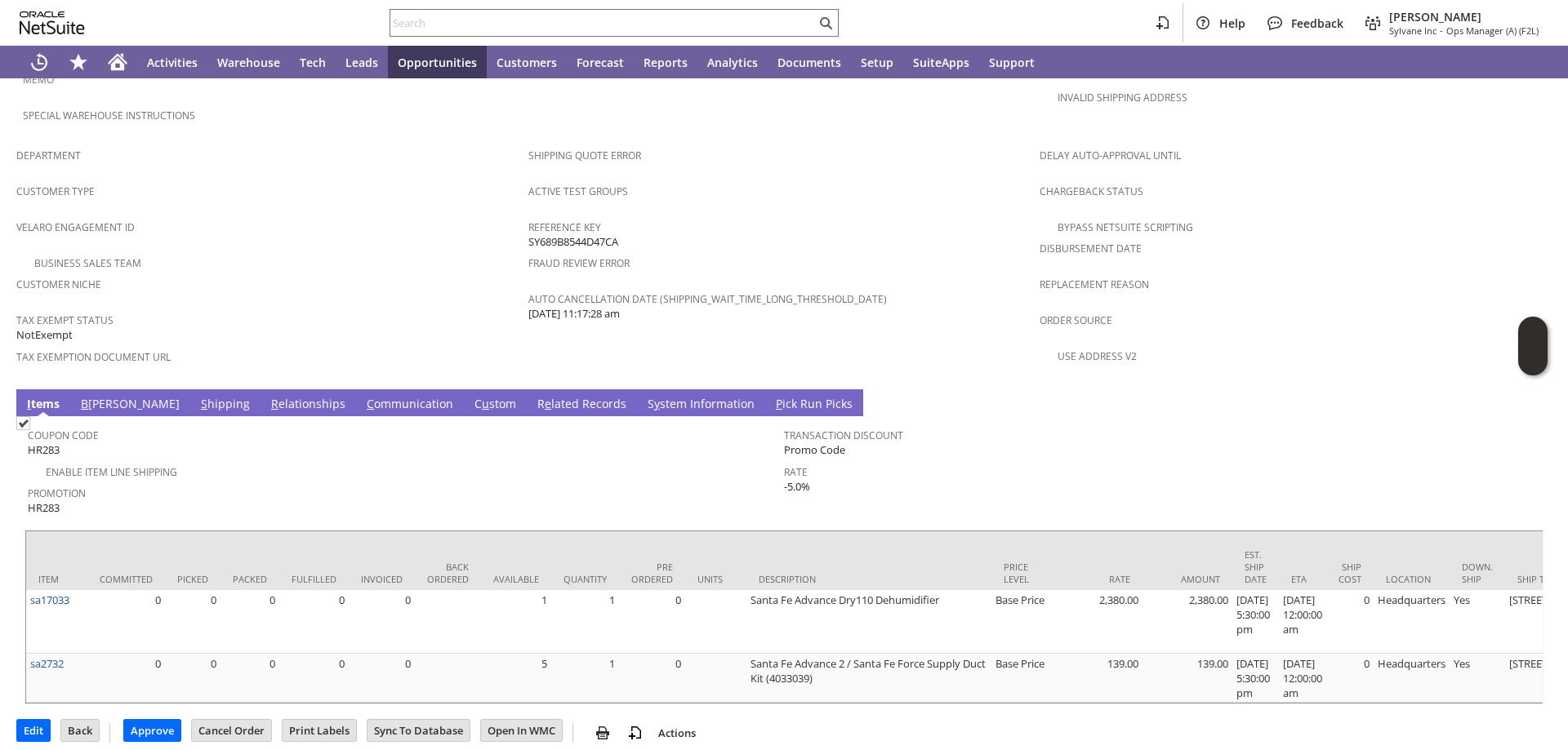
scroll to position [976, 0]
click at [157, 720] on input "Approve" at bounding box center [152, 730] width 56 height 21
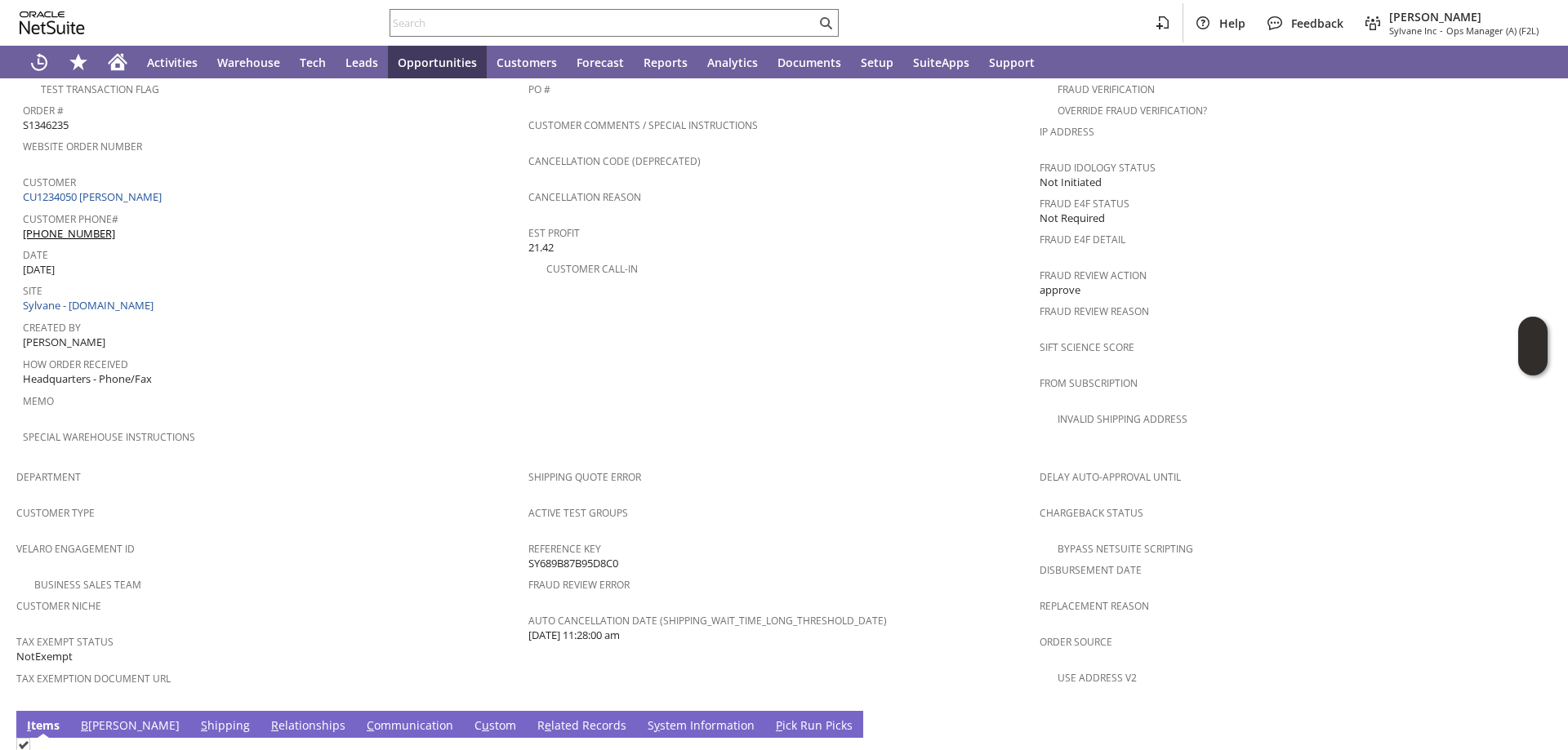
scroll to position [956, 0]
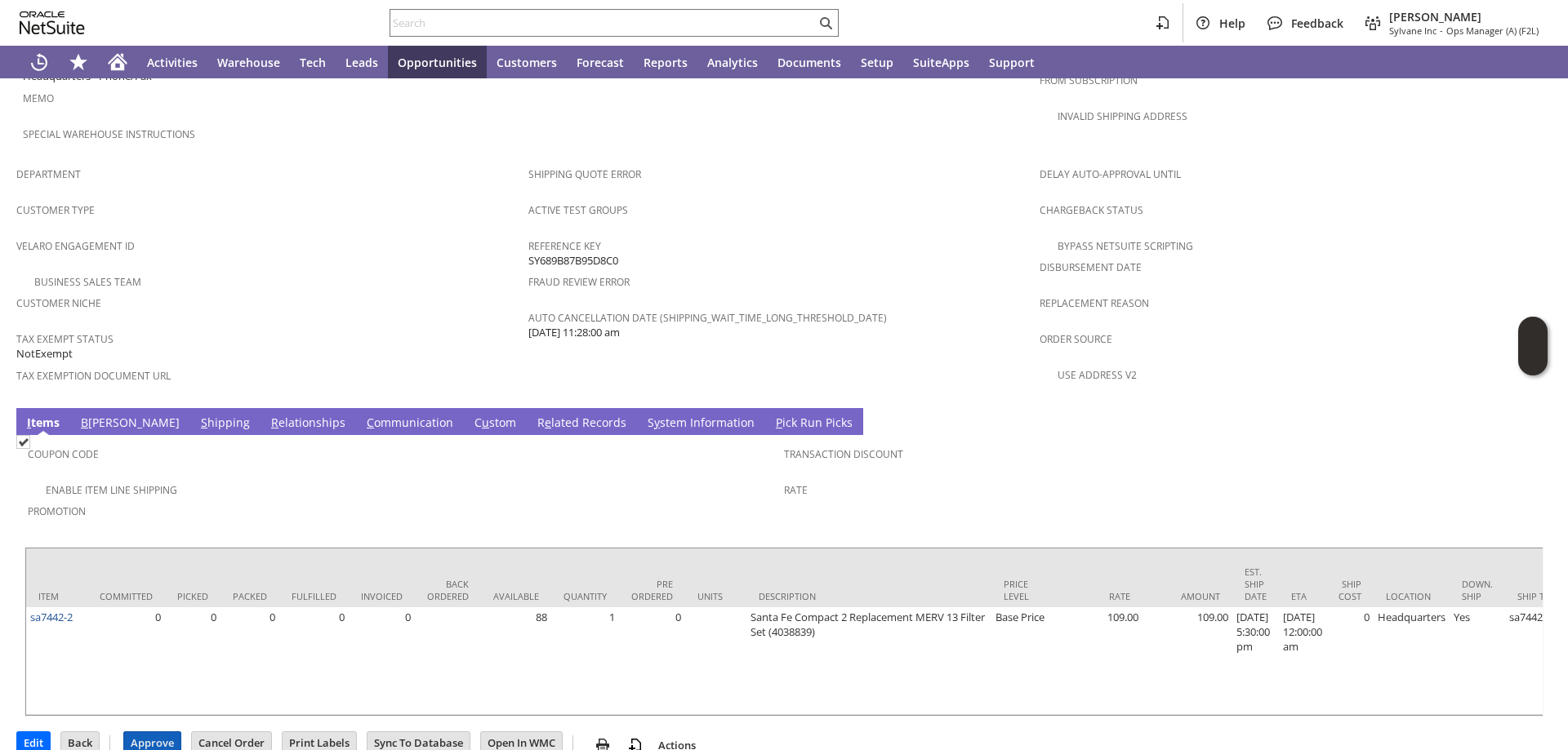
click at [145, 732] on input "Approve" at bounding box center [152, 742] width 56 height 21
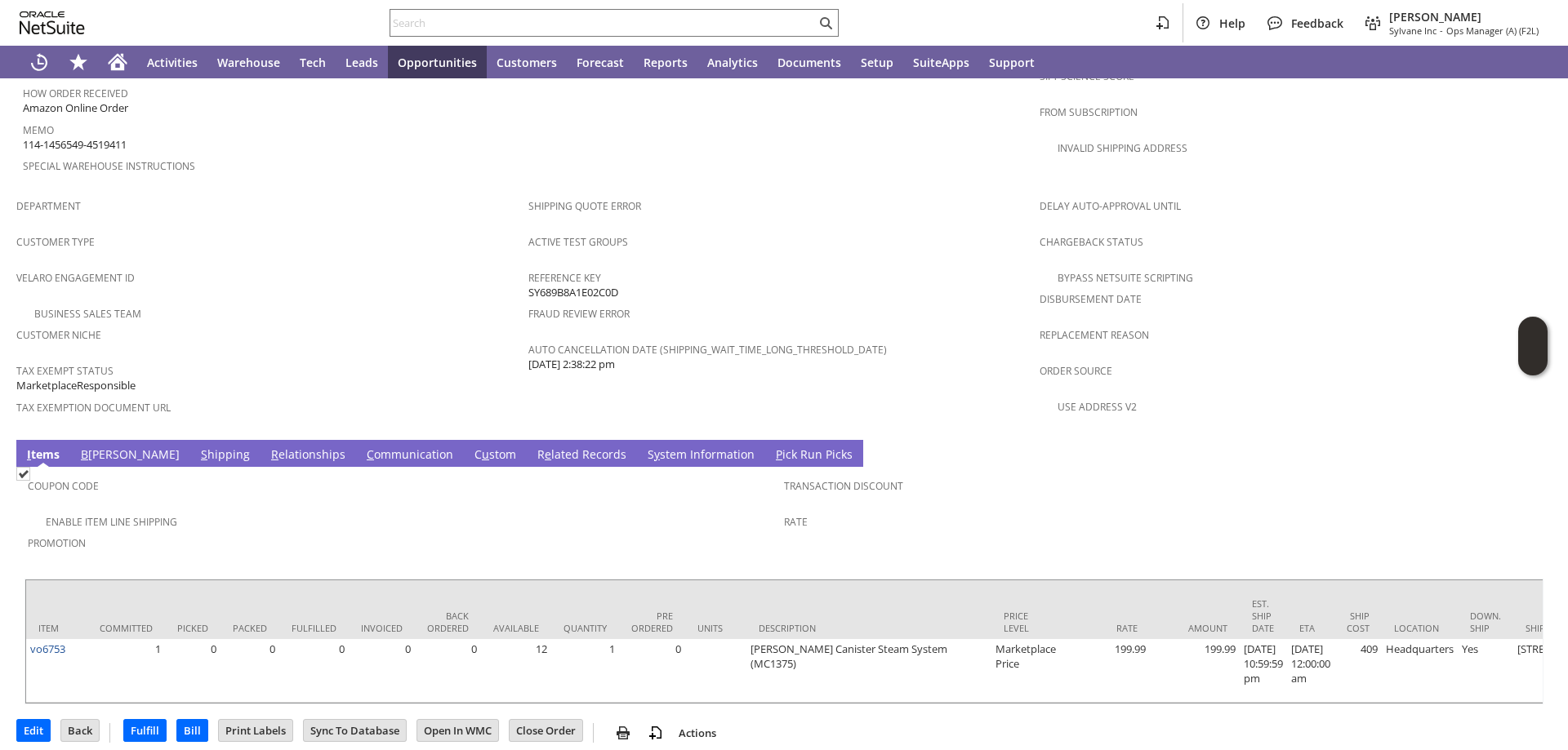
scroll to position [927, 0]
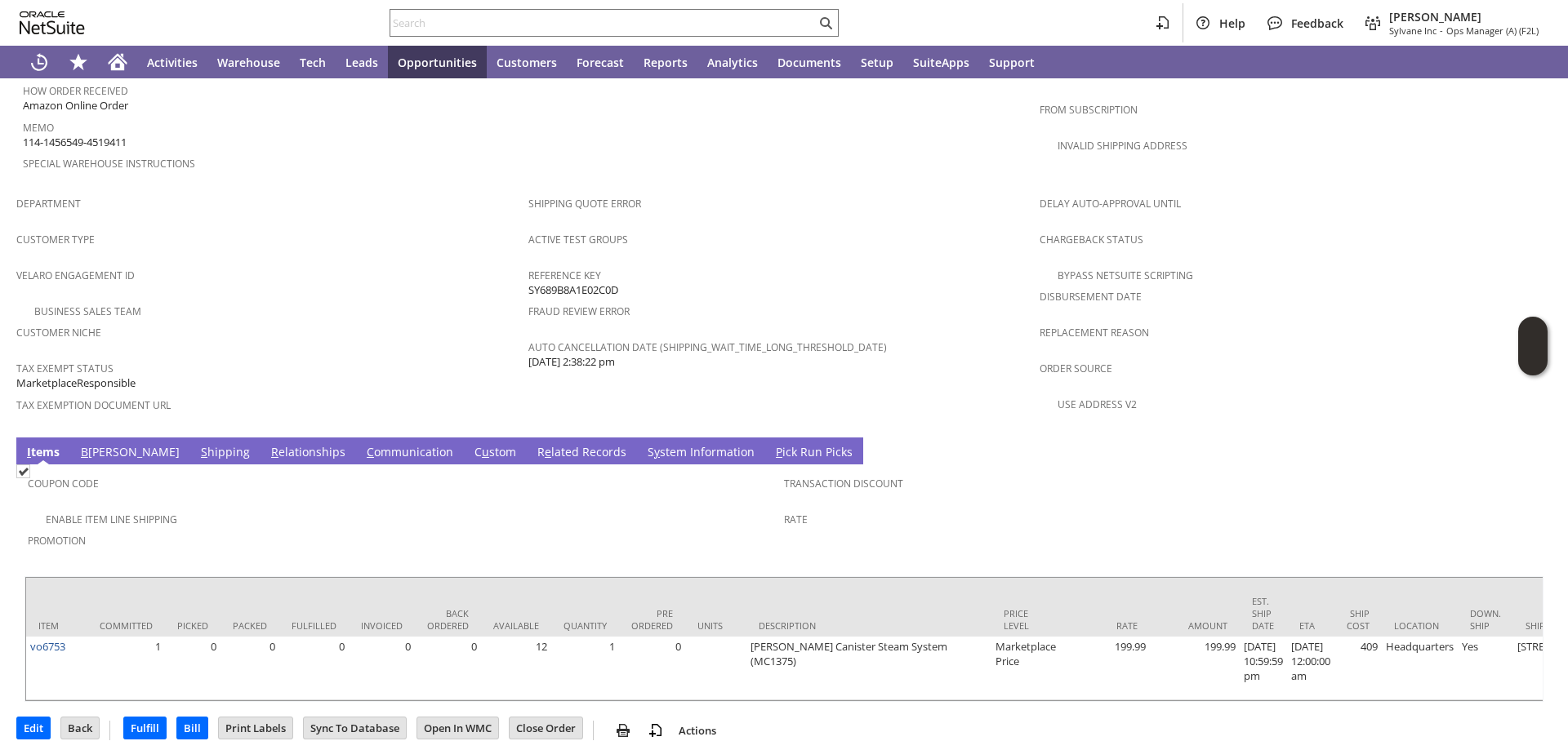
click at [197, 444] on link "S hipping" at bounding box center [226, 453] width 57 height 18
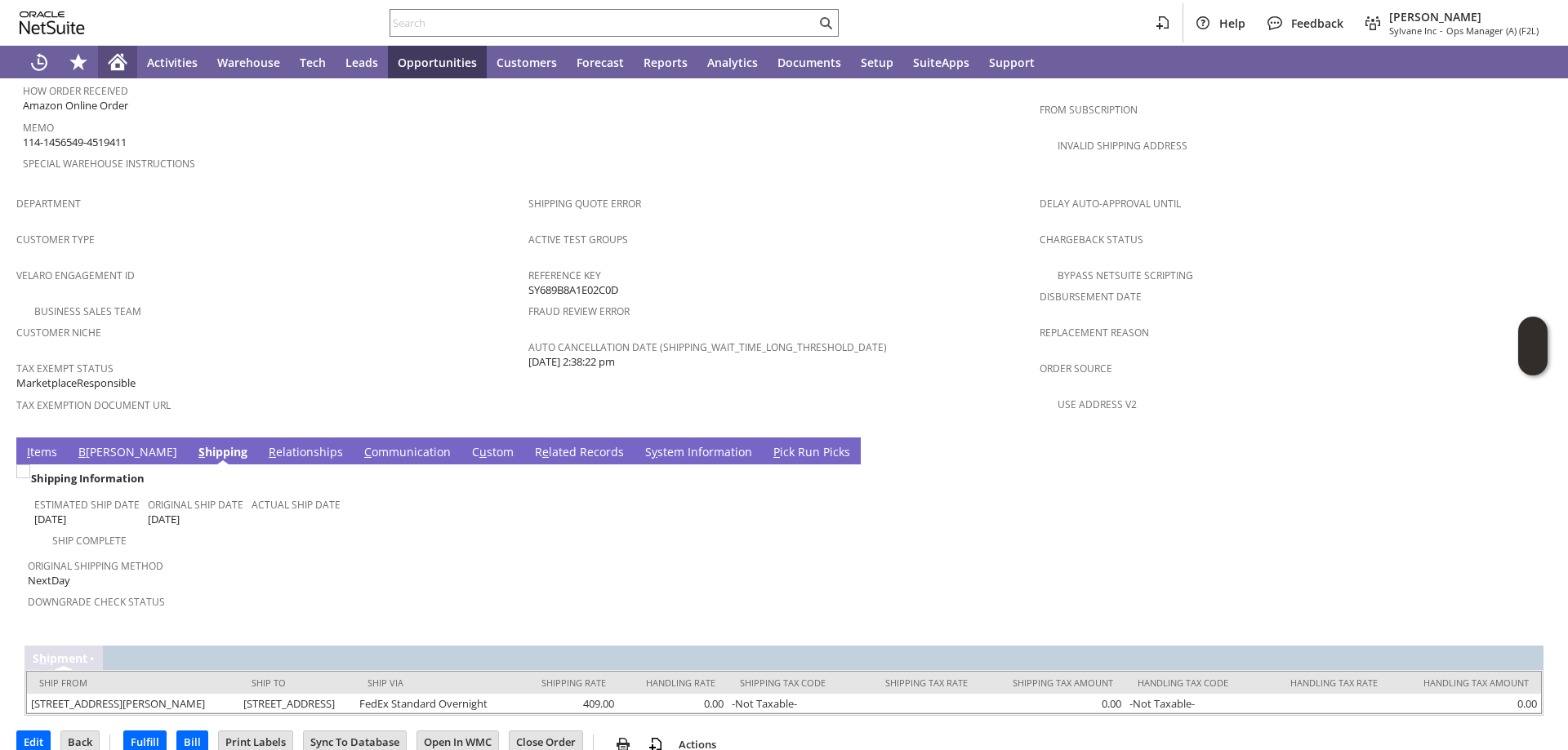
click at [127, 57] on div "Home" at bounding box center [117, 61] width 40 height 33
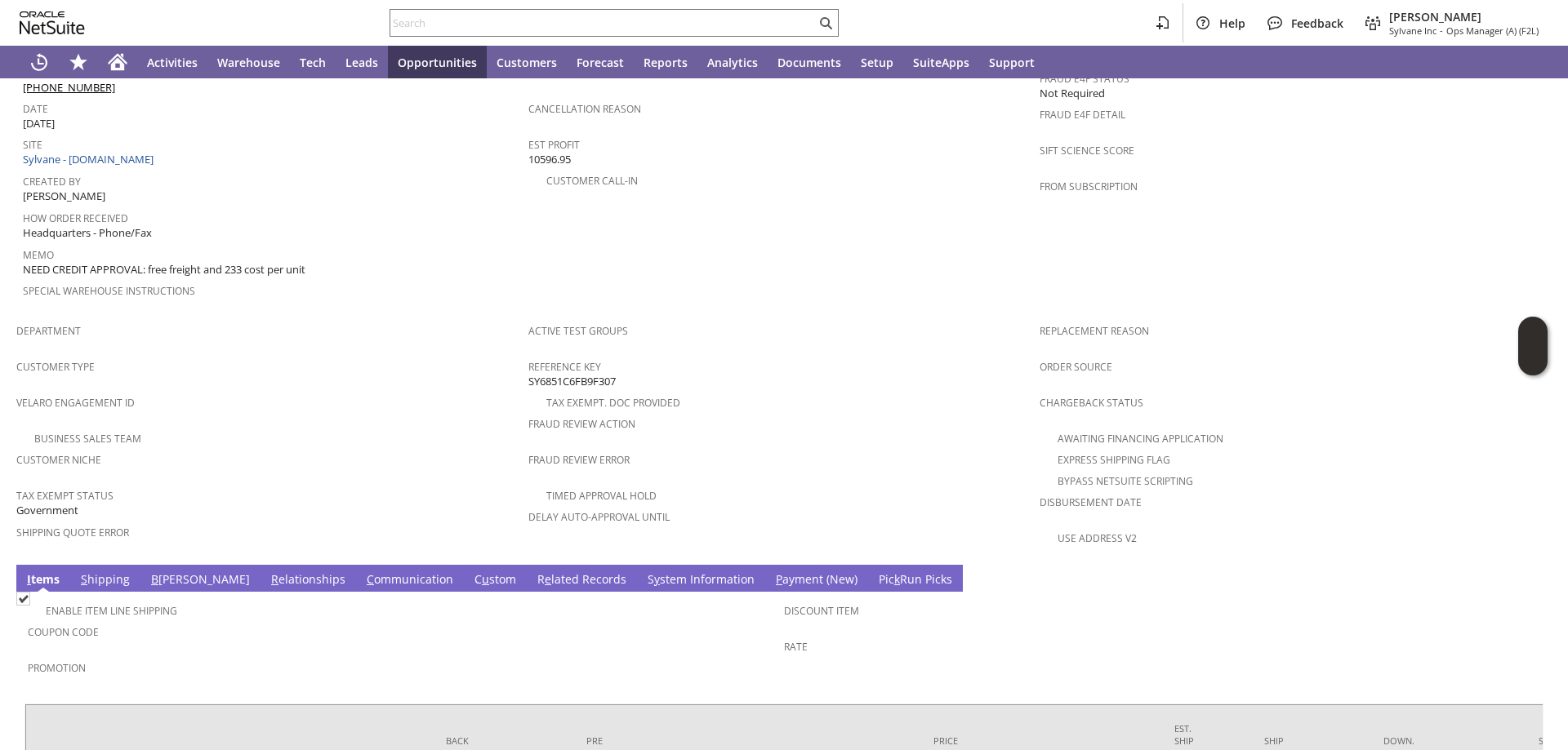
scroll to position [895, 0]
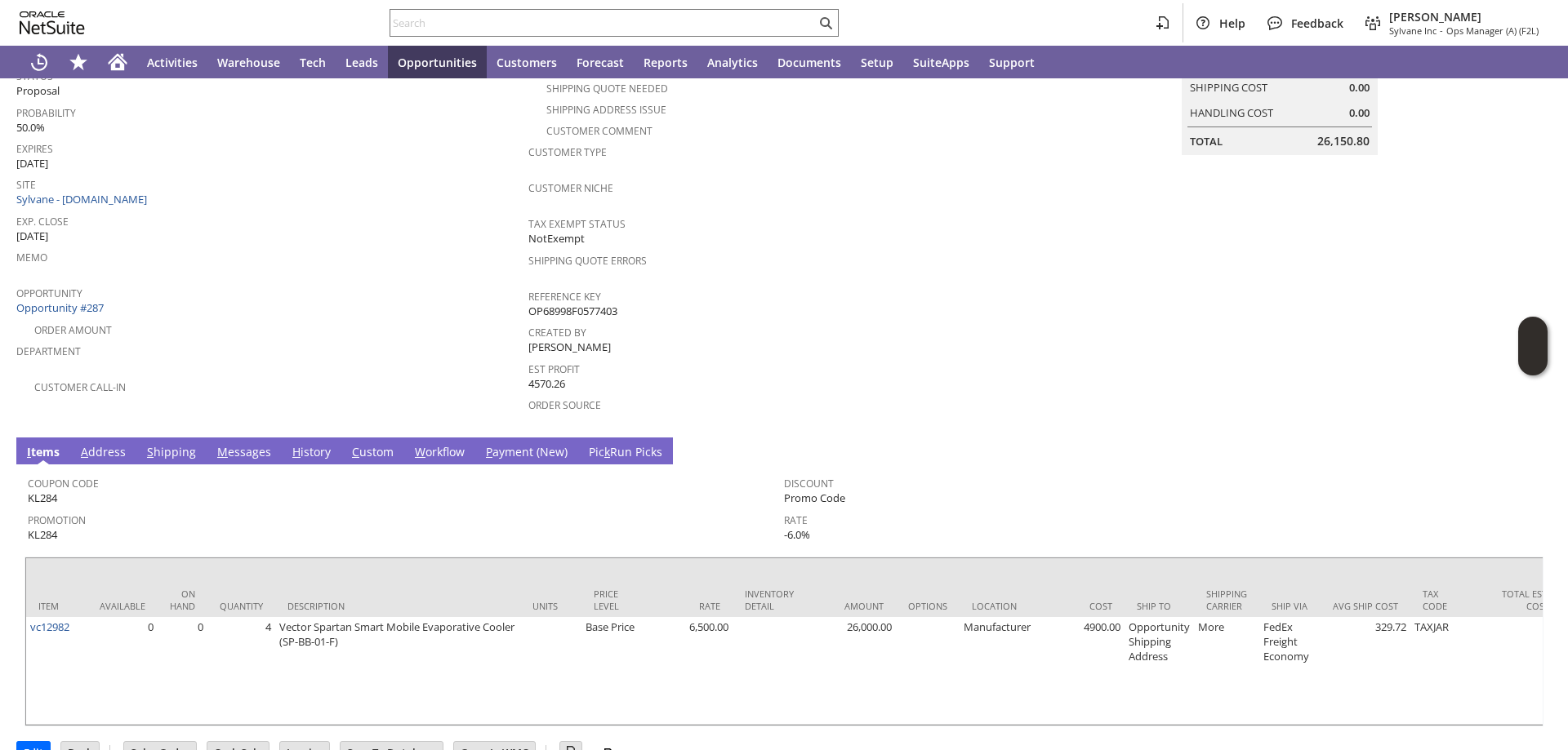
scroll to position [275, 0]
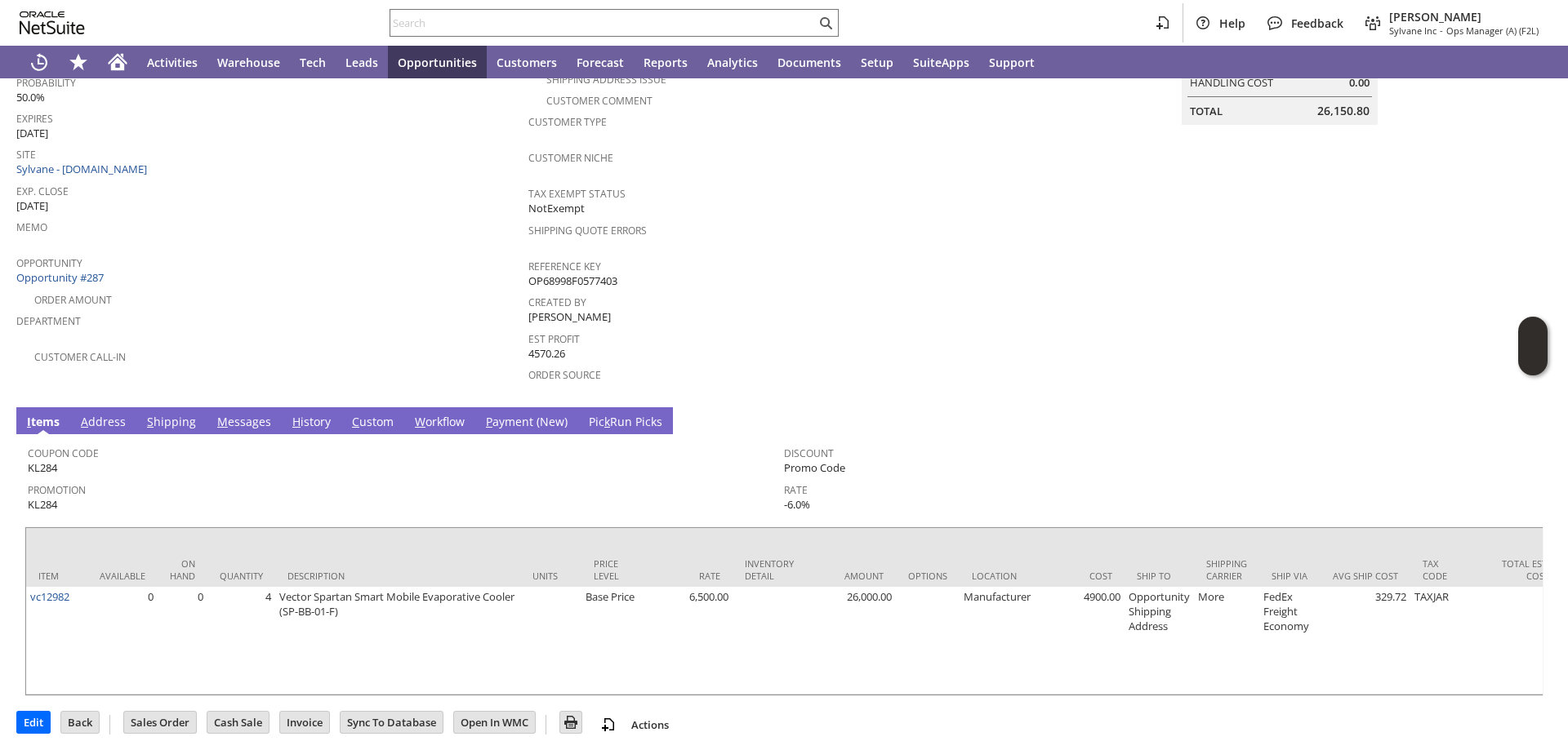
click at [301, 414] on link "H istory" at bounding box center [311, 423] width 46 height 18
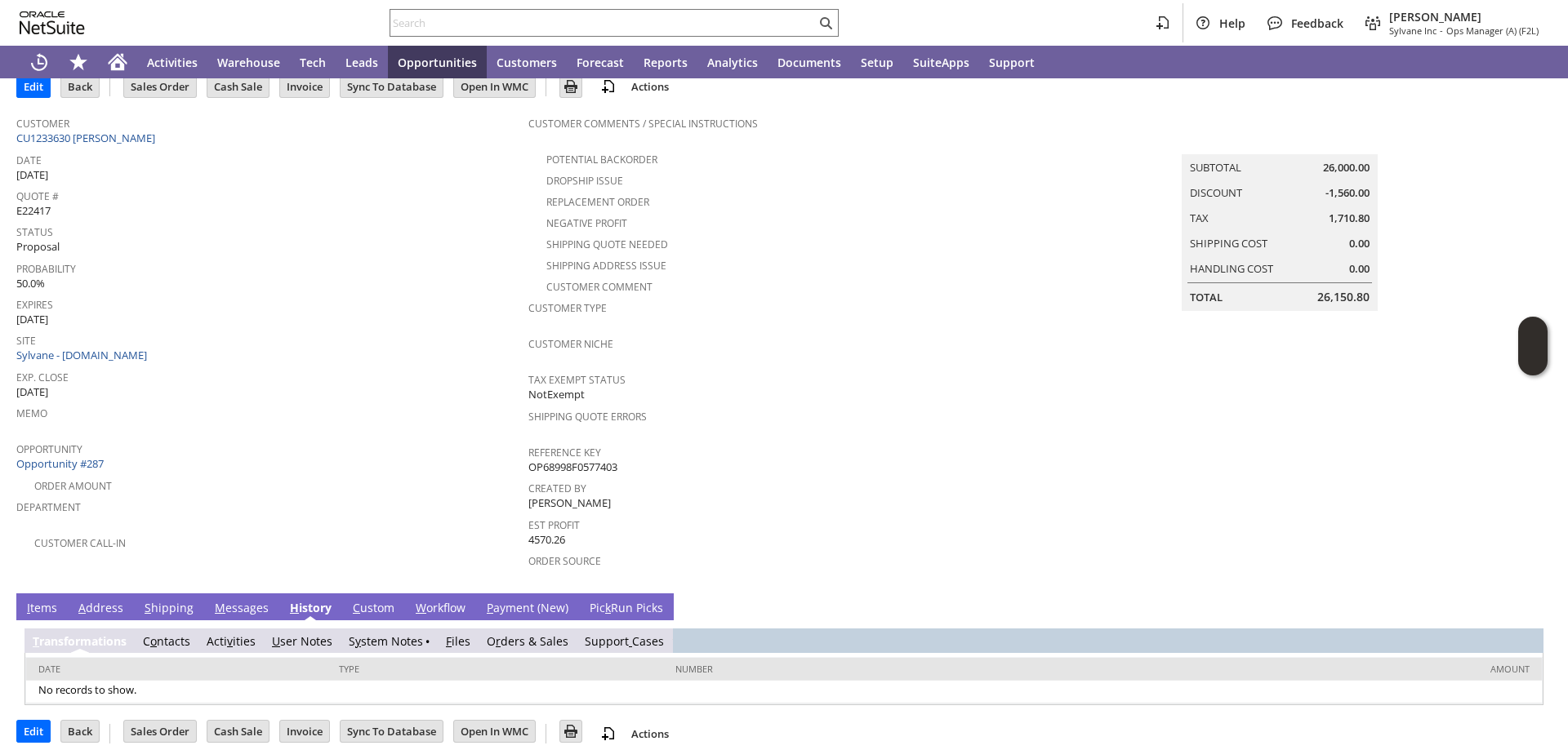
scroll to position [0, 0]
click at [391, 634] on link "S y stem Notes" at bounding box center [386, 641] width 74 height 15
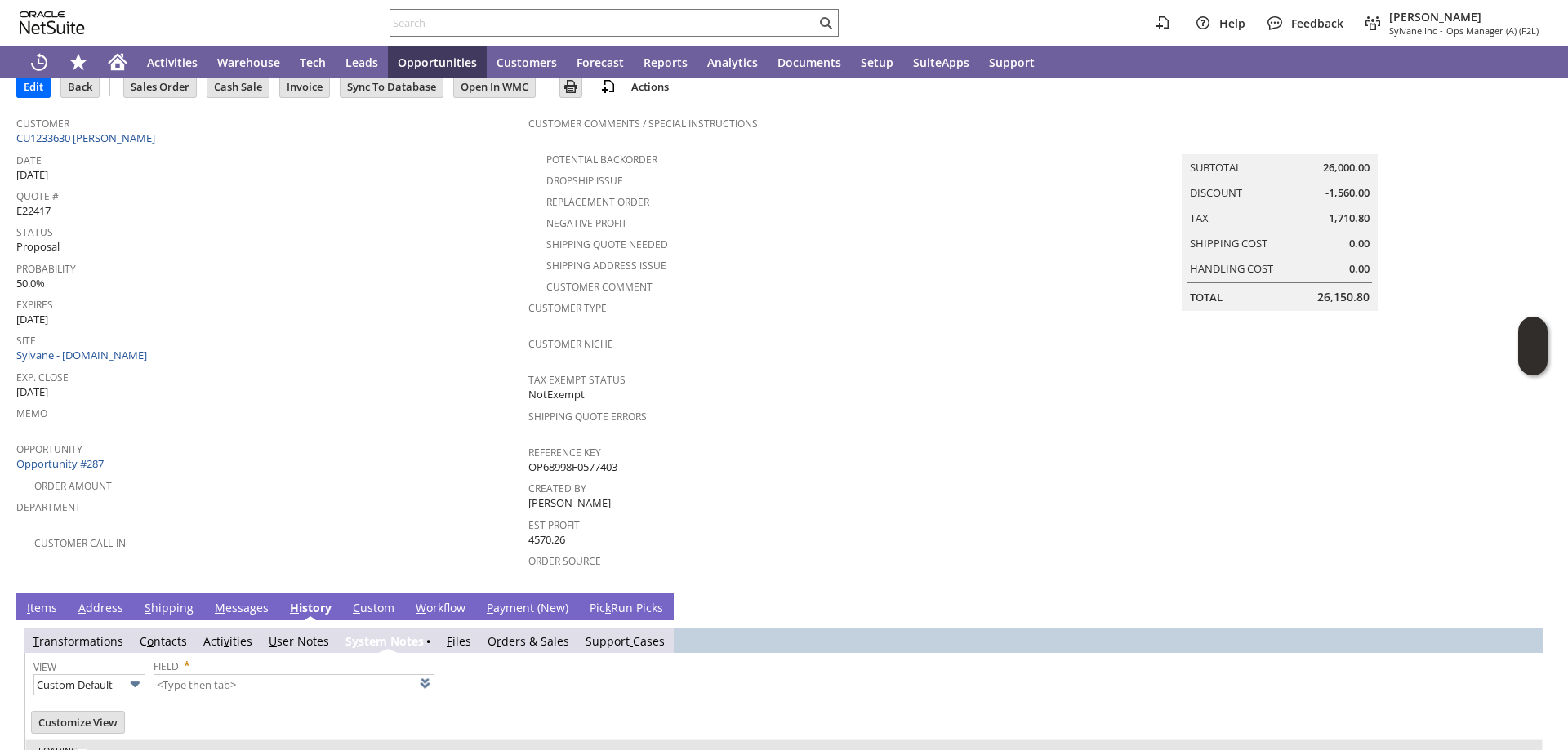
scroll to position [146, 0]
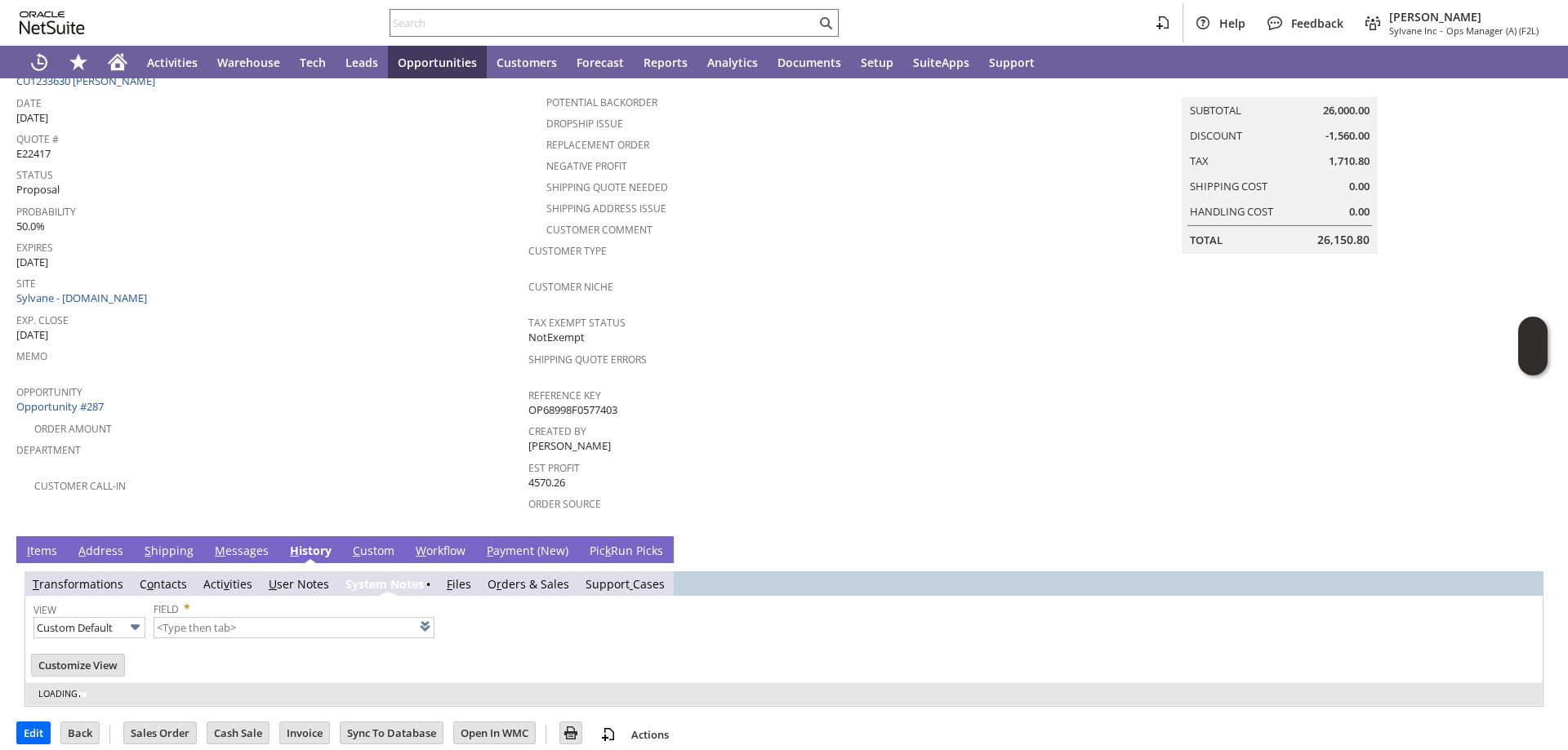
type input "1 to 25 of 52"
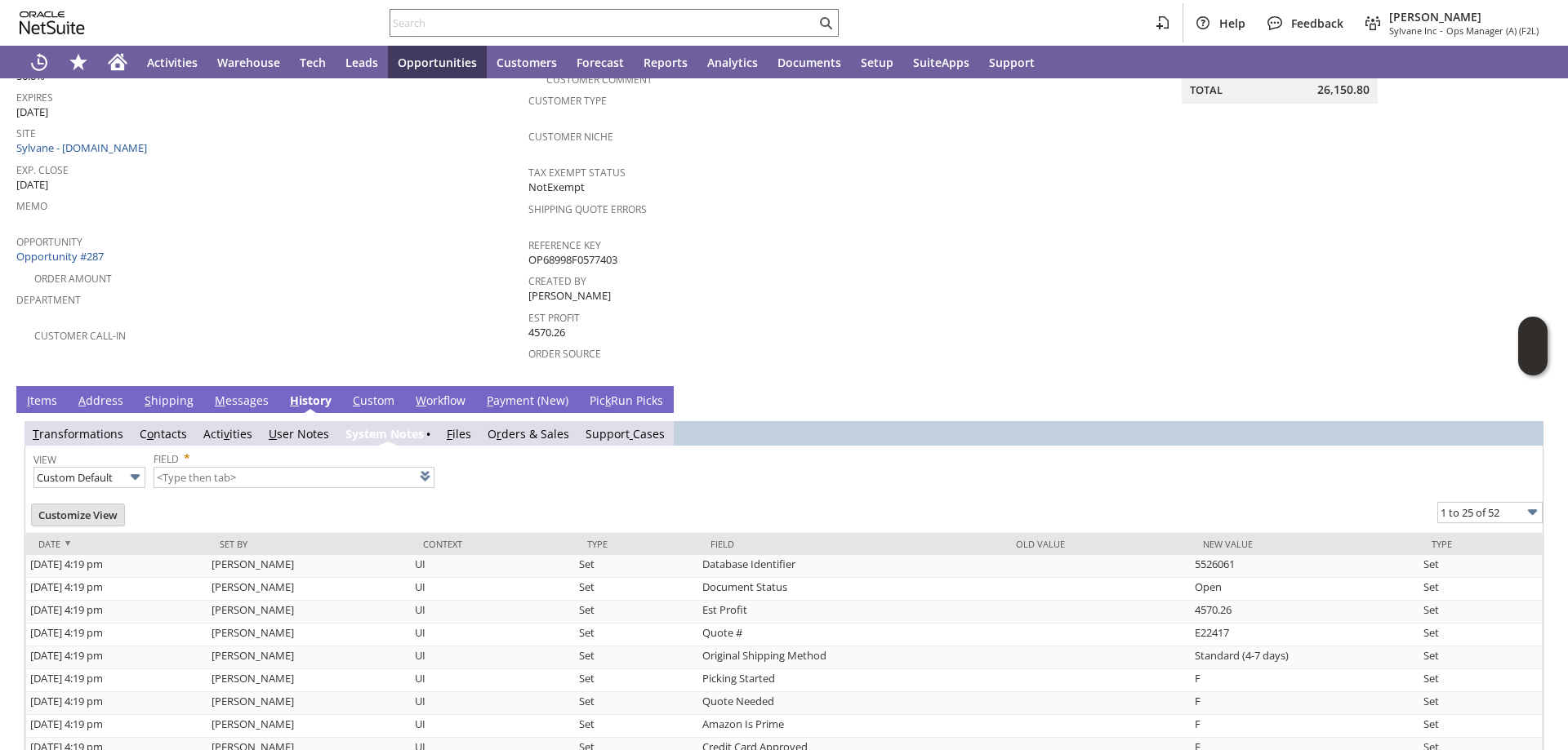
scroll to position [228, 0]
